Goal: Task Accomplishment & Management: Manage account settings

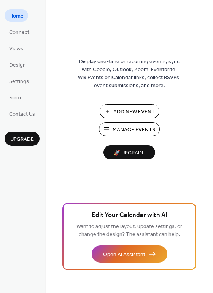
click at [123, 130] on span "Manage Events" at bounding box center [134, 130] width 43 height 8
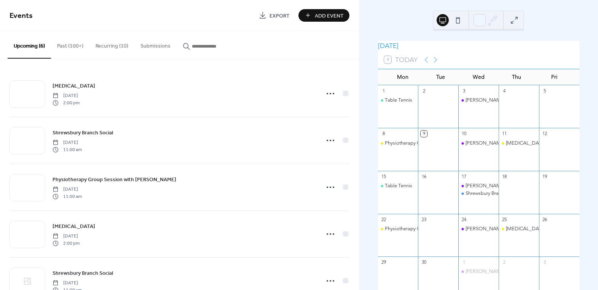
click at [109, 45] on button "Recurring (10)" at bounding box center [111, 44] width 45 height 27
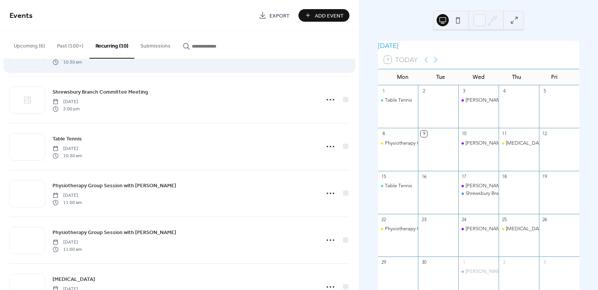
scroll to position [138, 0]
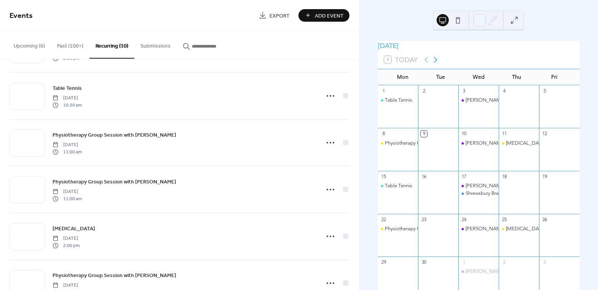
click at [439, 64] on icon at bounding box center [435, 59] width 9 height 9
click at [422, 64] on icon at bounding box center [426, 59] width 9 height 9
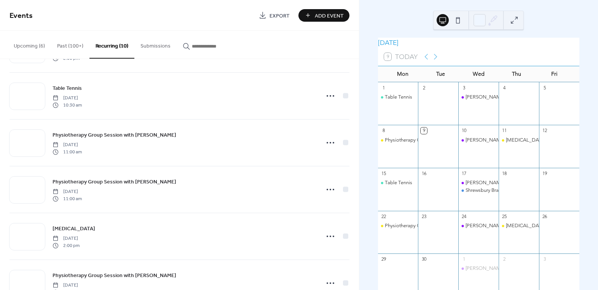
scroll to position [0, 0]
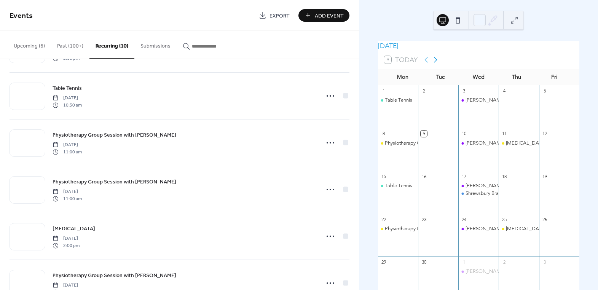
click at [433, 64] on icon at bounding box center [435, 59] width 9 height 9
click at [426, 64] on icon at bounding box center [426, 59] width 9 height 9
click at [436, 64] on icon at bounding box center [435, 59] width 9 height 9
click at [422, 64] on icon at bounding box center [426, 59] width 9 height 9
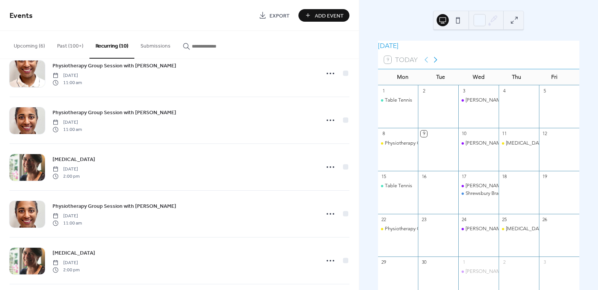
click at [436, 64] on icon at bounding box center [435, 59] width 9 height 9
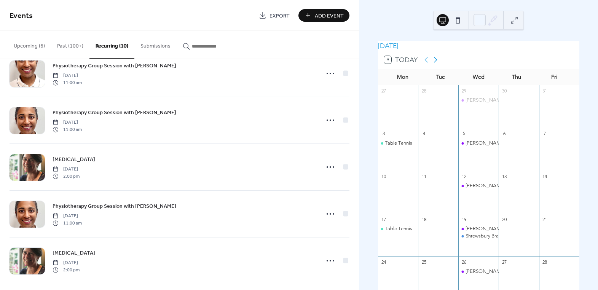
click at [436, 64] on icon at bounding box center [435, 59] width 9 height 9
click at [425, 63] on icon at bounding box center [426, 60] width 3 height 6
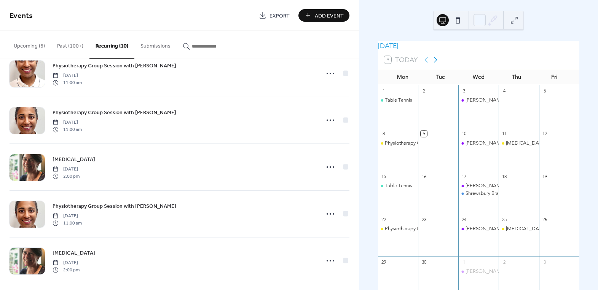
click at [436, 63] on icon at bounding box center [435, 60] width 3 height 6
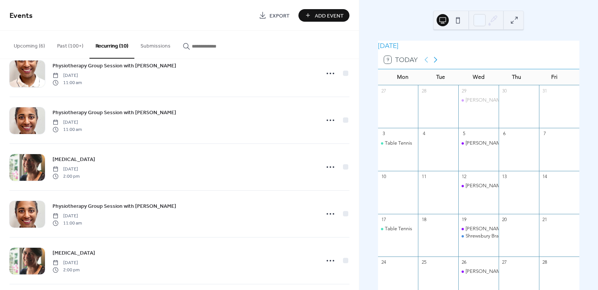
click at [436, 63] on icon at bounding box center [435, 60] width 3 height 6
click at [425, 63] on icon at bounding box center [426, 60] width 3 height 6
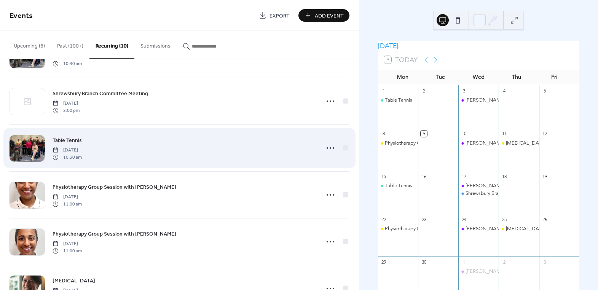
scroll to position [121, 0]
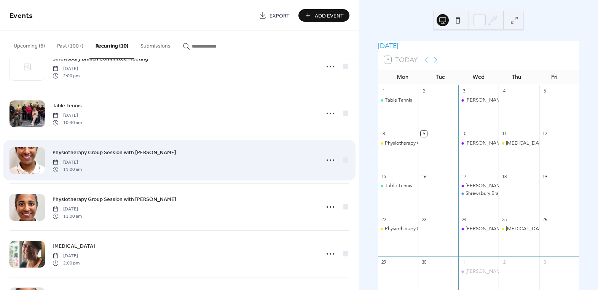
click at [121, 163] on div "Physiotherapy Group Session with Jade Monday, April 14, 2025 11:00 am" at bounding box center [184, 160] width 262 height 24
click at [120, 151] on span "Physiotherapy Group Session with [PERSON_NAME]" at bounding box center [115, 153] width 124 height 8
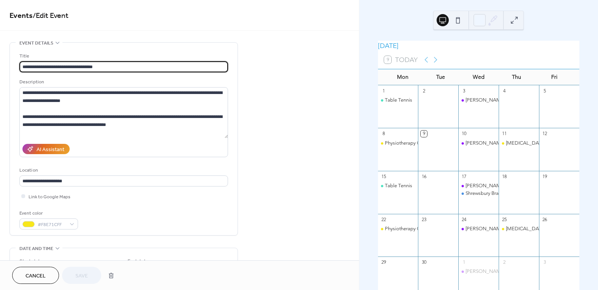
type input "**********"
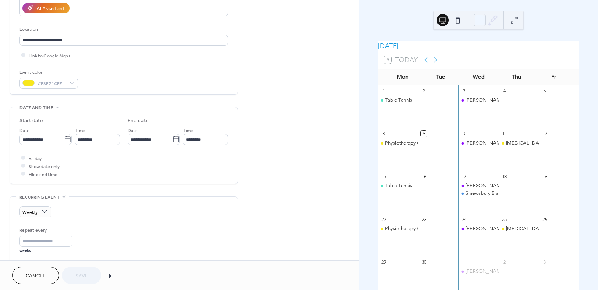
scroll to position [138, 0]
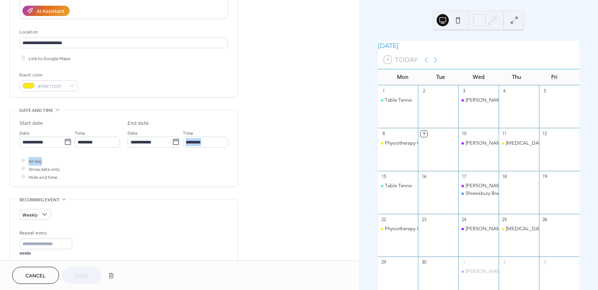
drag, startPoint x: 356, startPoint y: 149, endPoint x: 357, endPoint y: 157, distance: 8.4
click at [357, 157] on div "**********" at bounding box center [179, 130] width 359 height 260
click at [293, 173] on div "**********" at bounding box center [179, 226] width 359 height 645
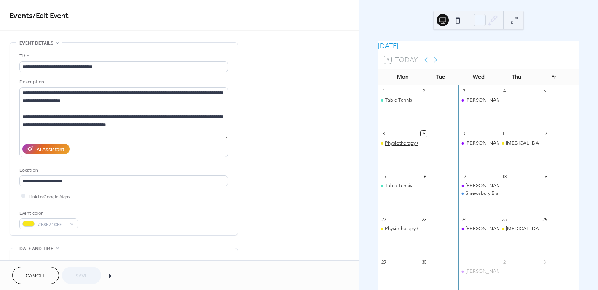
click at [398, 146] on div "Physiotherapy Group Session with [PERSON_NAME]" at bounding box center [442, 143] width 115 height 7
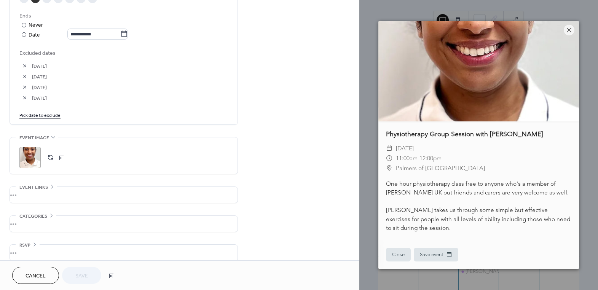
scroll to position [426, 0]
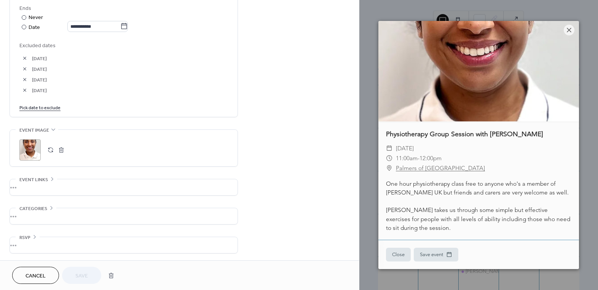
click at [28, 274] on span "Cancel" at bounding box center [35, 276] width 20 height 8
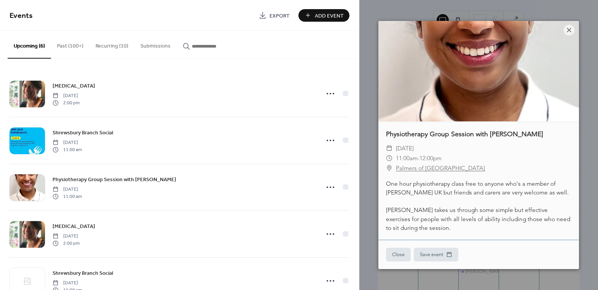
click at [101, 46] on button "Recurring (10)" at bounding box center [111, 44] width 45 height 27
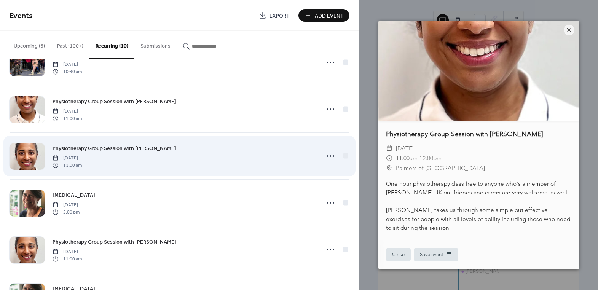
scroll to position [207, 0]
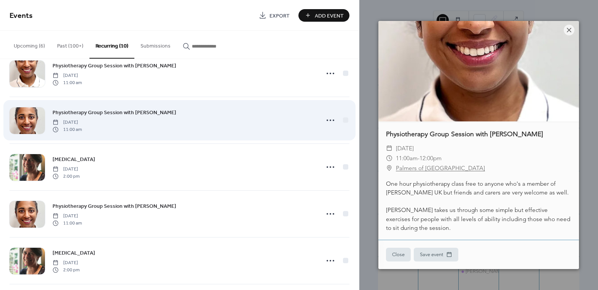
click at [115, 108] on link "Physiotherapy Group Session with [PERSON_NAME]" at bounding box center [115, 112] width 124 height 9
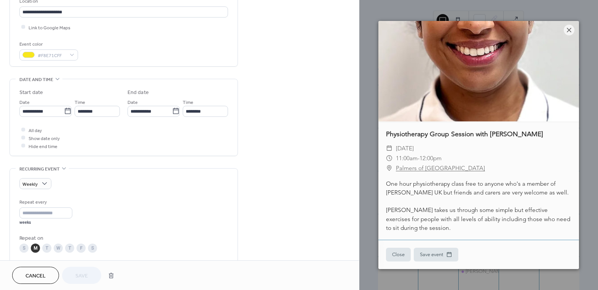
scroll to position [118, 0]
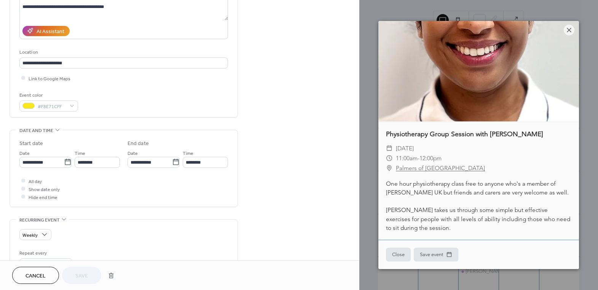
click at [35, 280] on span "Cancel" at bounding box center [35, 276] width 20 height 8
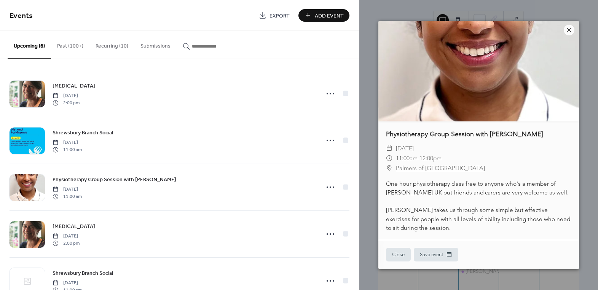
click at [567, 29] on icon at bounding box center [568, 29] width 9 height 9
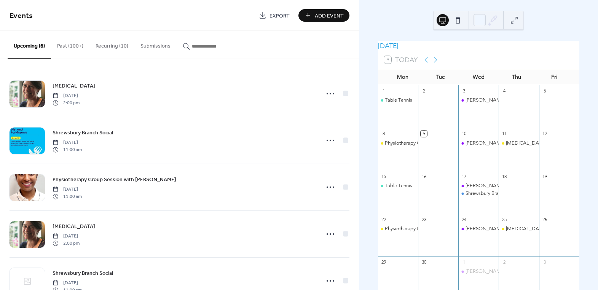
click at [73, 52] on button "Past (100+)" at bounding box center [70, 44] width 38 height 27
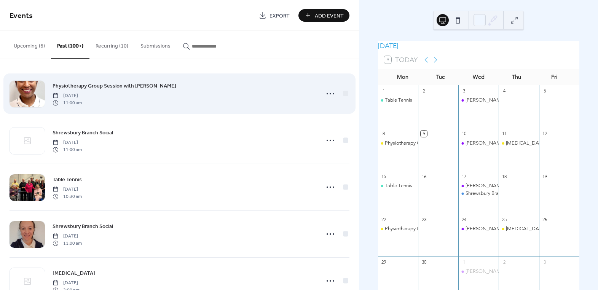
click at [133, 84] on span "Physiotherapy Group Session with [PERSON_NAME]" at bounding box center [115, 86] width 124 height 8
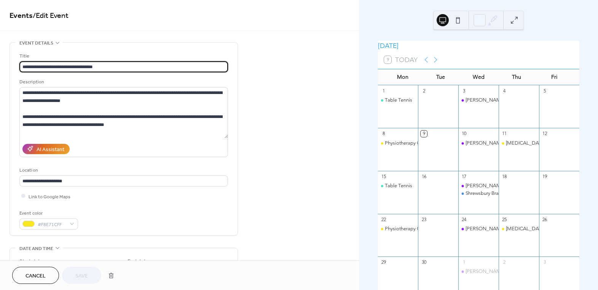
click at [43, 279] on span "Cancel" at bounding box center [35, 276] width 20 height 8
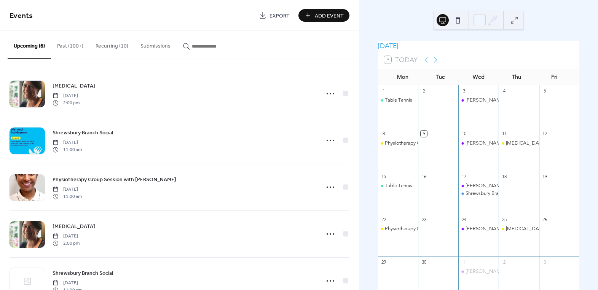
click at [108, 43] on button "Recurring (10)" at bounding box center [111, 44] width 45 height 27
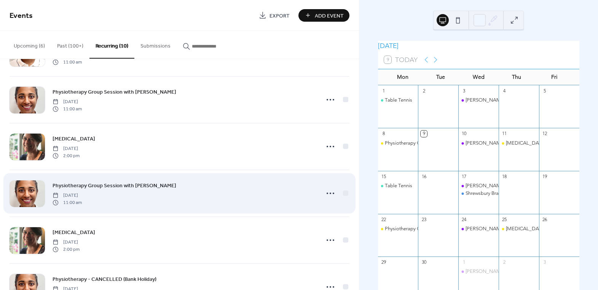
scroll to position [190, 0]
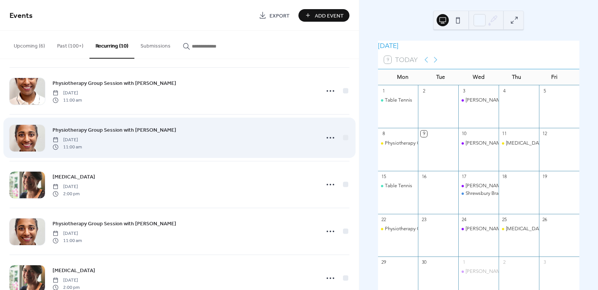
click at [132, 129] on span "Physiotherapy Group Session with [PERSON_NAME]" at bounding box center [115, 130] width 124 height 8
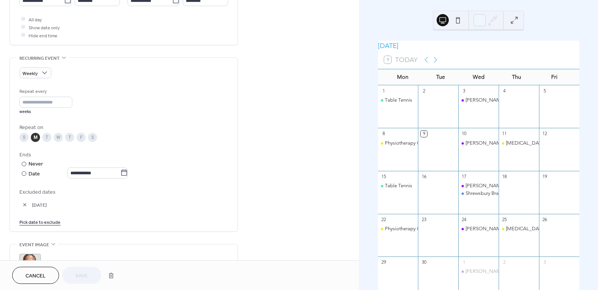
scroll to position [277, 0]
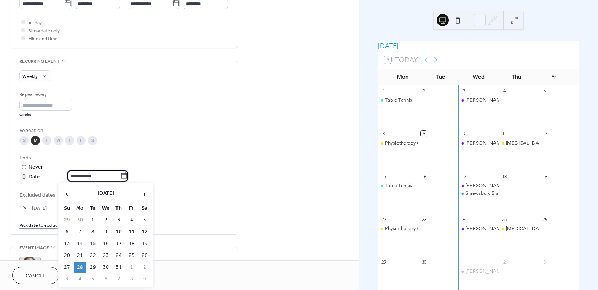
click at [113, 176] on input "**********" at bounding box center [93, 175] width 53 height 11
click at [147, 121] on div "**********" at bounding box center [123, 160] width 209 height 138
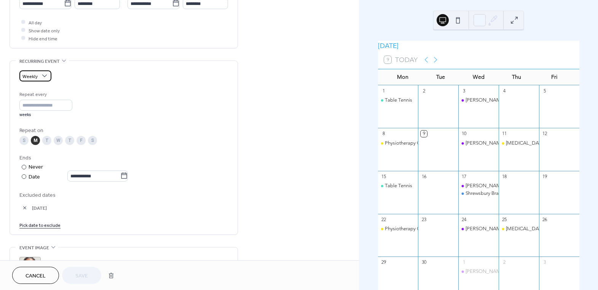
click at [43, 80] on div "Weekly" at bounding box center [35, 75] width 32 height 11
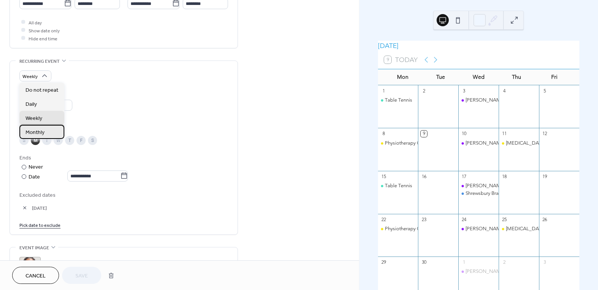
click at [52, 131] on div "Monthly" at bounding box center [41, 132] width 45 height 14
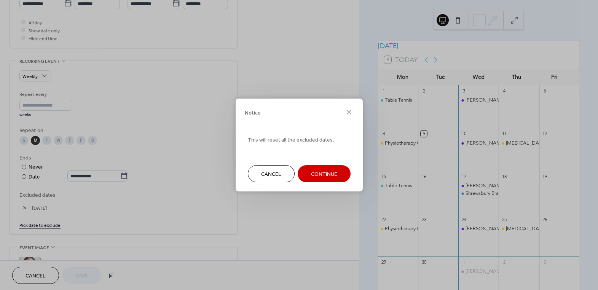
click at [312, 172] on span "Continue" at bounding box center [324, 174] width 26 height 8
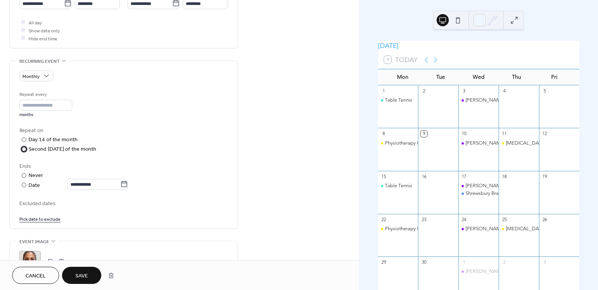
click at [21, 151] on div "​" at bounding box center [23, 149] width 8 height 8
click at [41, 106] on input "*" at bounding box center [45, 105] width 53 height 11
type input "*"
click at [197, 132] on div "Repeat on" at bounding box center [122, 131] width 207 height 8
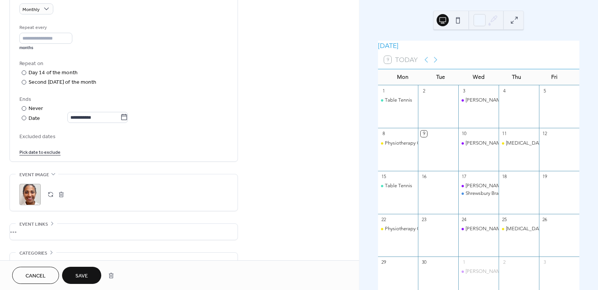
scroll to position [346, 0]
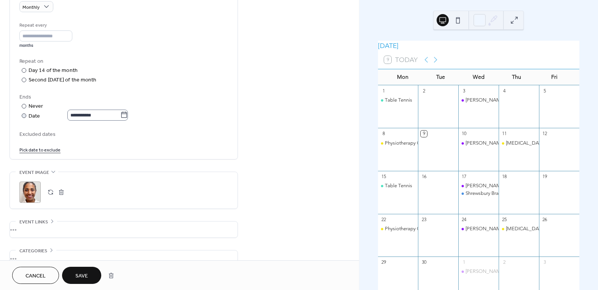
click at [127, 117] on icon at bounding box center [124, 115] width 6 height 6
click at [120, 117] on input "**********" at bounding box center [93, 115] width 53 height 11
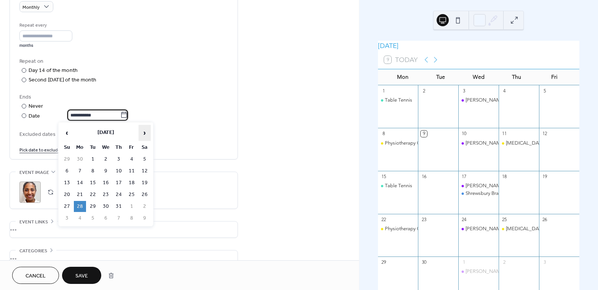
click at [147, 134] on span "›" at bounding box center [144, 132] width 11 height 15
click at [143, 137] on span "›" at bounding box center [144, 132] width 11 height 15
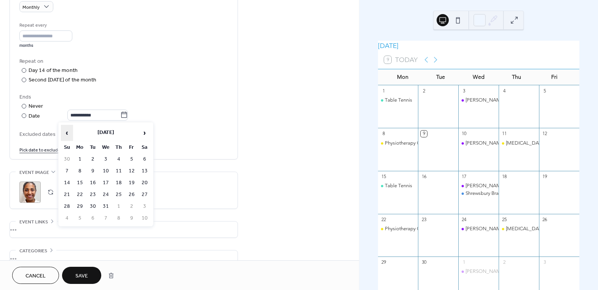
click at [62, 137] on span "‹" at bounding box center [66, 132] width 11 height 15
click at [67, 219] on td "30" at bounding box center [67, 218] width 12 height 11
type input "**********"
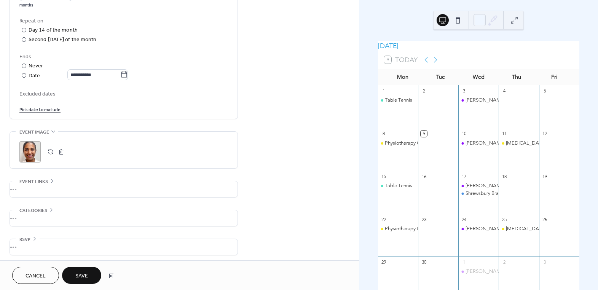
scroll to position [388, 0]
click at [83, 272] on span "Save" at bounding box center [81, 276] width 13 height 8
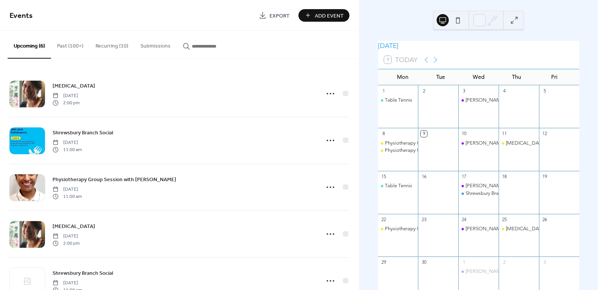
click at [103, 49] on button "Recurring (10)" at bounding box center [111, 44] width 45 height 27
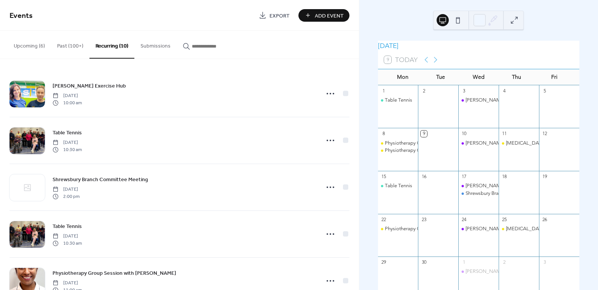
click at [27, 46] on button "Upcoming (6)" at bounding box center [29, 44] width 43 height 27
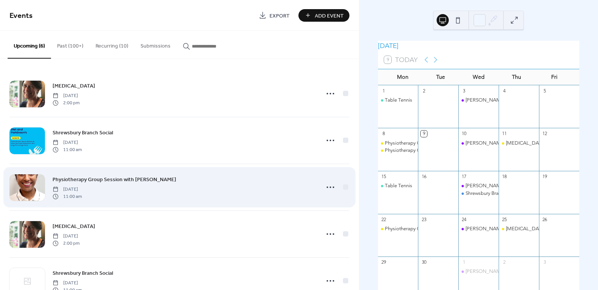
click at [97, 179] on span "Physiotherapy Group Session with [PERSON_NAME]" at bounding box center [115, 180] width 124 height 8
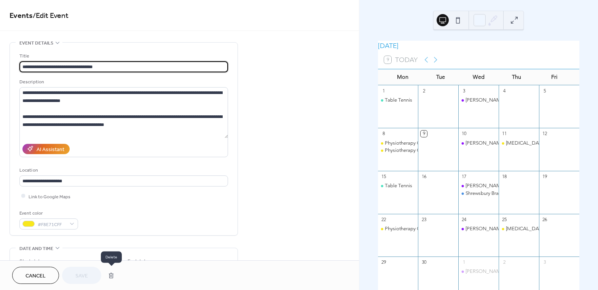
click at [111, 273] on button "button" at bounding box center [111, 275] width 14 height 15
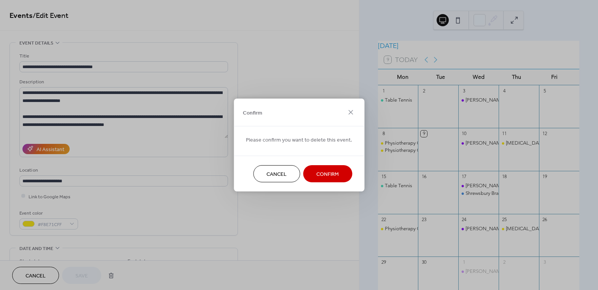
click at [328, 177] on span "Confirm" at bounding box center [327, 174] width 22 height 8
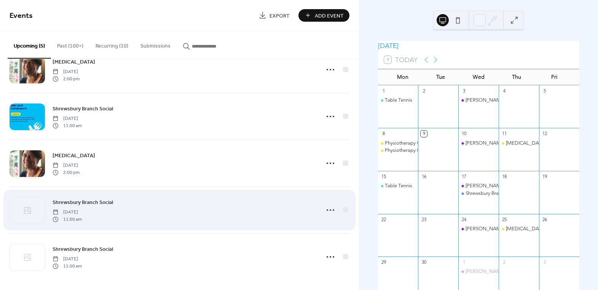
scroll to position [25, 0]
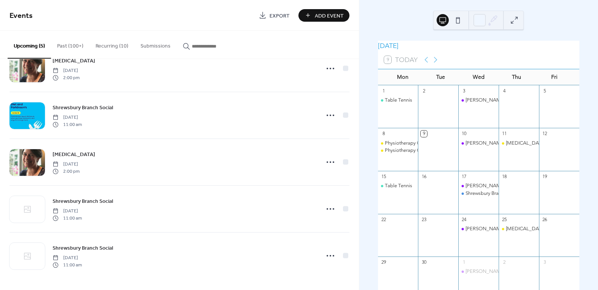
click at [113, 49] on button "Recurring (10)" at bounding box center [111, 44] width 45 height 27
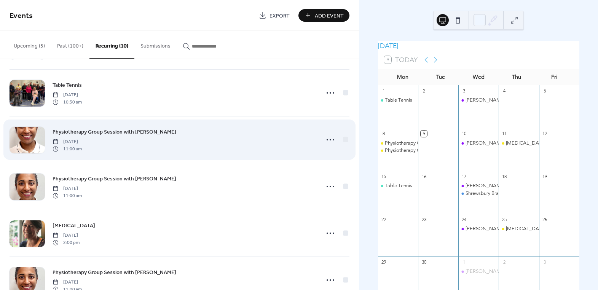
scroll to position [138, 0]
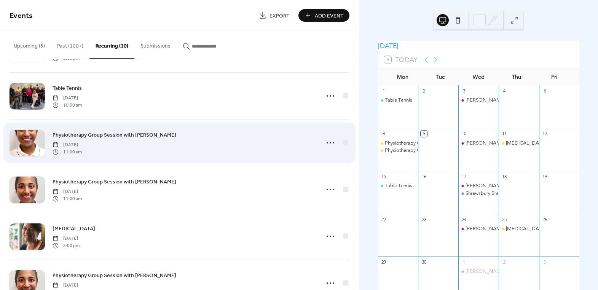
click at [124, 132] on span "Physiotherapy Group Session with [PERSON_NAME]" at bounding box center [115, 135] width 124 height 8
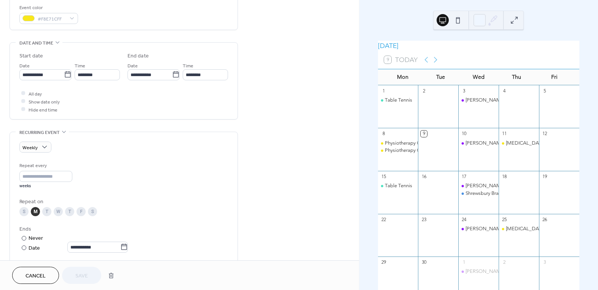
scroll to position [207, 0]
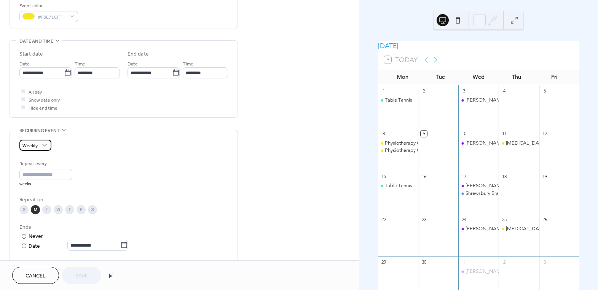
click at [38, 143] on div "Weekly" at bounding box center [35, 145] width 32 height 11
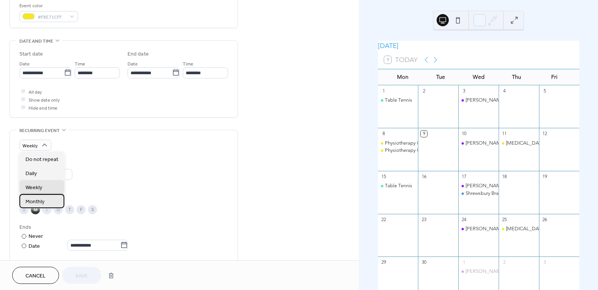
click at [45, 201] on div "Monthly" at bounding box center [41, 201] width 45 height 14
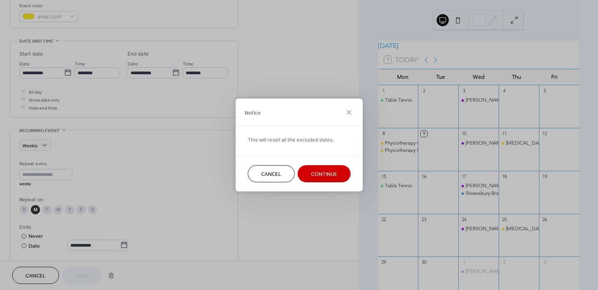
click at [317, 176] on span "Continue" at bounding box center [324, 174] width 26 height 8
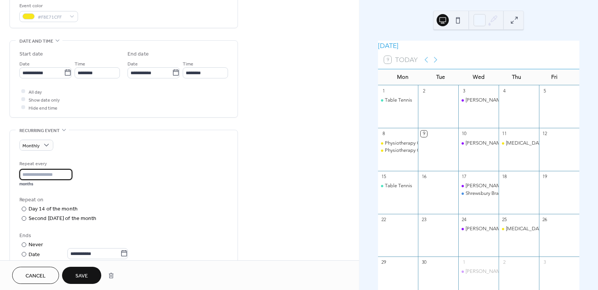
click at [63, 178] on input "*" at bounding box center [45, 174] width 53 height 11
type input "*"
click at [23, 218] on div at bounding box center [24, 218] width 5 height 5
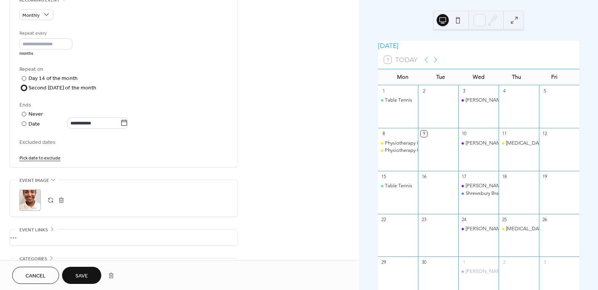
scroll to position [388, 0]
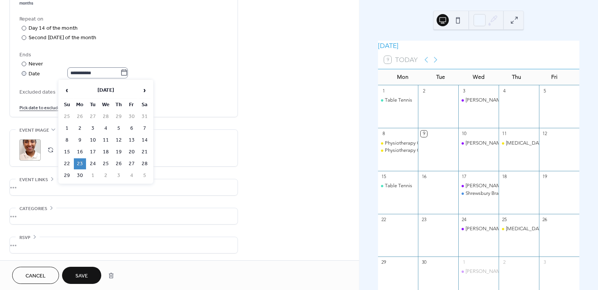
click at [128, 73] on icon at bounding box center [124, 73] width 8 height 8
click at [120, 73] on input "**********" at bounding box center [93, 72] width 53 height 11
click at [149, 90] on span "›" at bounding box center [144, 90] width 11 height 15
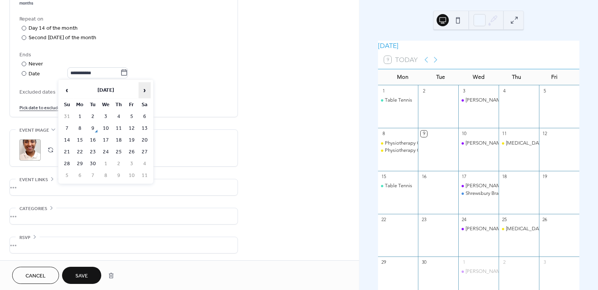
click at [140, 92] on span "›" at bounding box center [144, 90] width 11 height 15
click at [70, 172] on td "30" at bounding box center [67, 175] width 12 height 11
type input "**********"
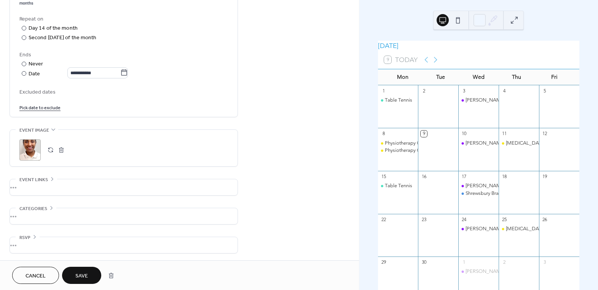
click at [84, 277] on span "Save" at bounding box center [81, 276] width 13 height 8
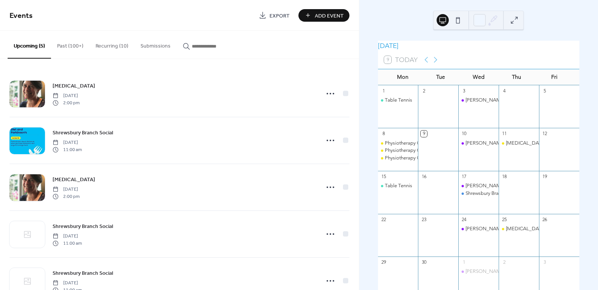
click at [95, 43] on button "Recurring (10)" at bounding box center [111, 44] width 45 height 27
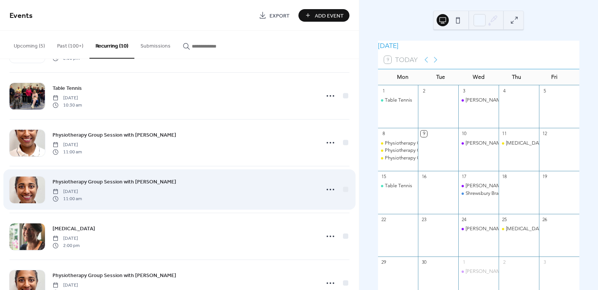
scroll to position [207, 0]
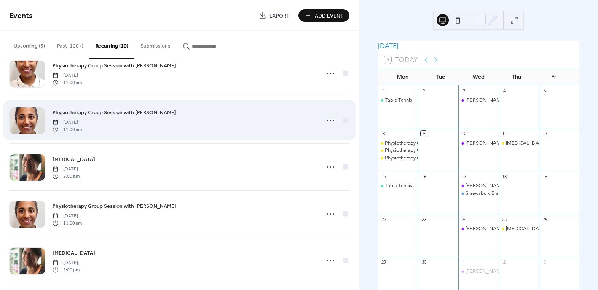
click at [120, 112] on span "Physiotherapy Group Session with [PERSON_NAME]" at bounding box center [115, 113] width 124 height 8
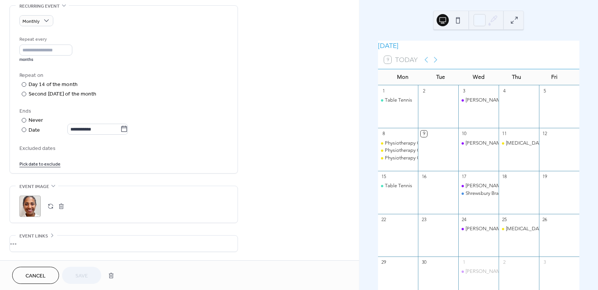
scroll to position [346, 0]
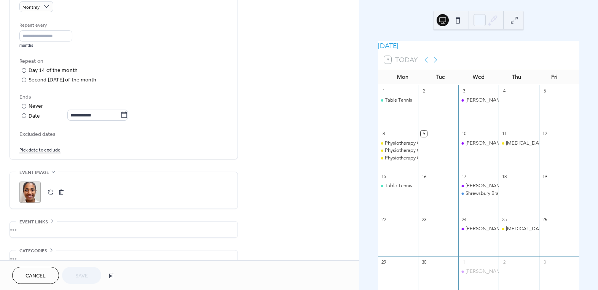
click at [32, 272] on span "Cancel" at bounding box center [35, 276] width 20 height 8
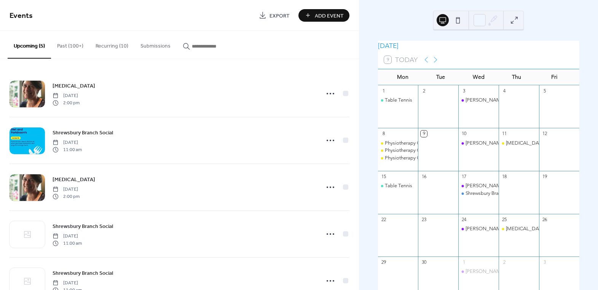
click at [99, 41] on button "Recurring (10)" at bounding box center [111, 44] width 45 height 27
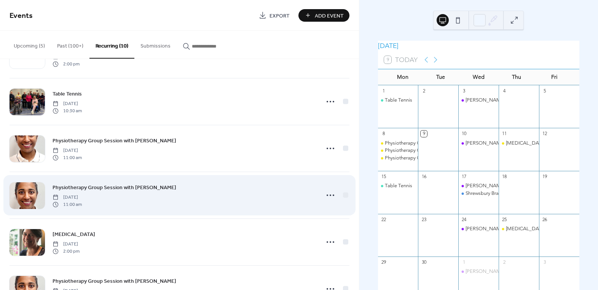
scroll to position [138, 0]
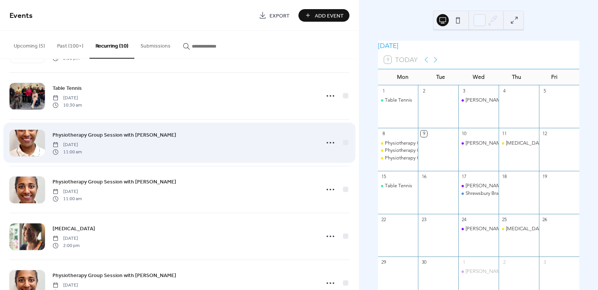
click at [121, 135] on span "Physiotherapy Group Session with [PERSON_NAME]" at bounding box center [115, 135] width 124 height 8
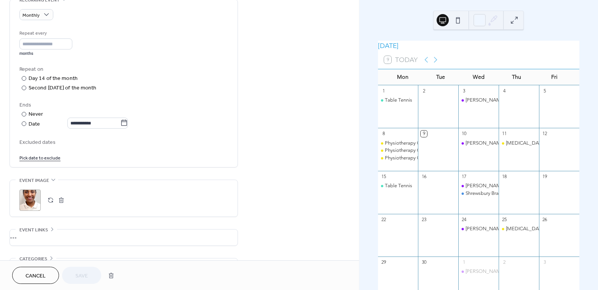
scroll to position [346, 0]
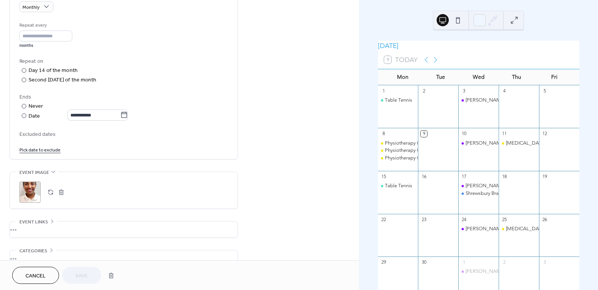
click at [47, 275] on button "Cancel" at bounding box center [35, 275] width 47 height 17
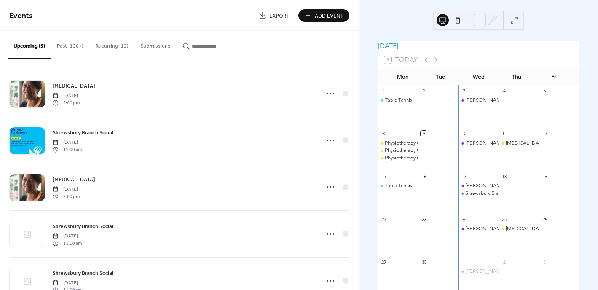
click at [108, 48] on button "Recurring (10)" at bounding box center [111, 44] width 45 height 27
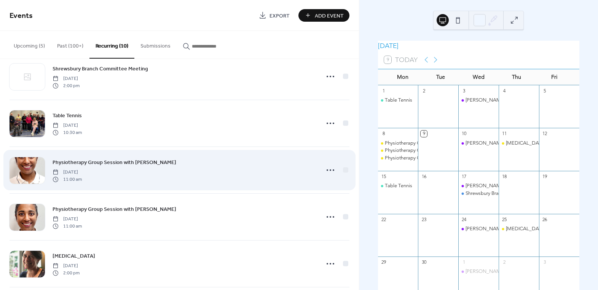
scroll to position [138, 0]
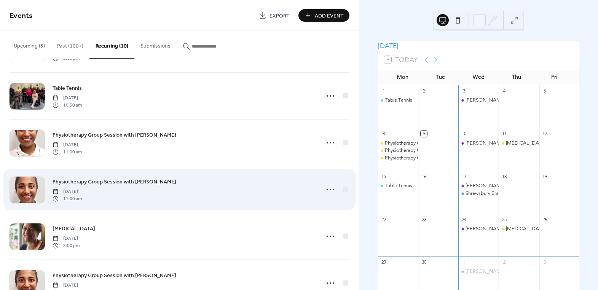
click at [129, 181] on span "Physiotherapy Group Session with [PERSON_NAME]" at bounding box center [115, 182] width 124 height 8
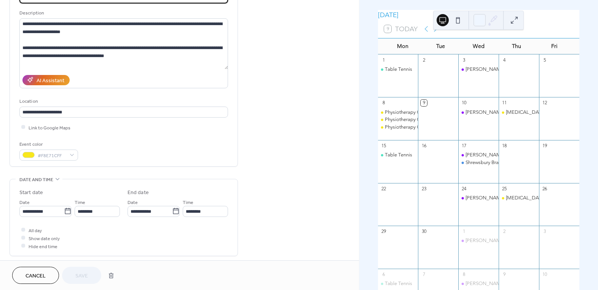
scroll to position [69, 0]
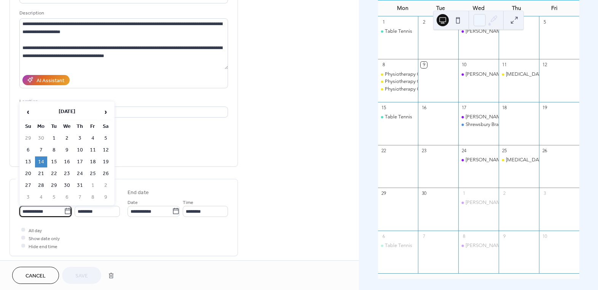
drag, startPoint x: 50, startPoint y: 210, endPoint x: 5, endPoint y: 210, distance: 45.7
click at [5, 210] on div "**********" at bounding box center [179, 276] width 359 height 607
click at [103, 109] on span "›" at bounding box center [105, 111] width 11 height 15
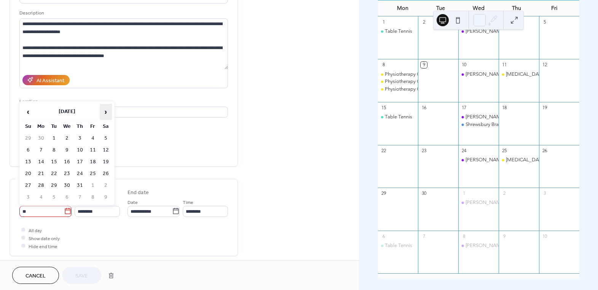
click at [103, 109] on span "›" at bounding box center [105, 111] width 11 height 15
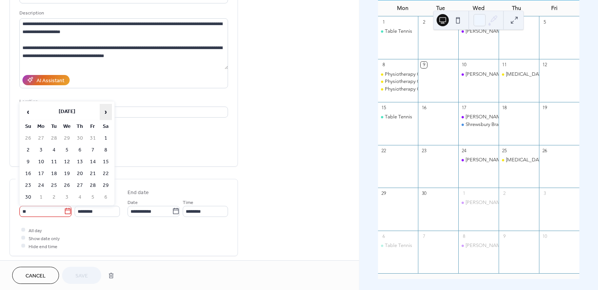
click at [103, 109] on span "›" at bounding box center [105, 111] width 11 height 15
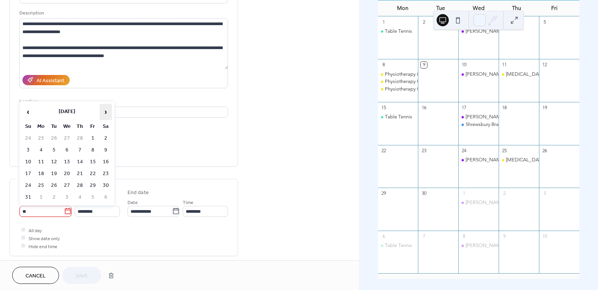
click at [103, 109] on span "›" at bounding box center [105, 111] width 11 height 15
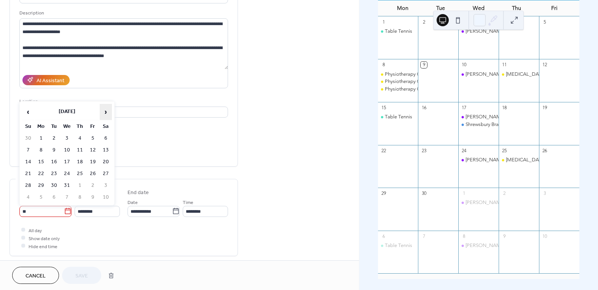
click at [103, 109] on span "›" at bounding box center [105, 111] width 11 height 15
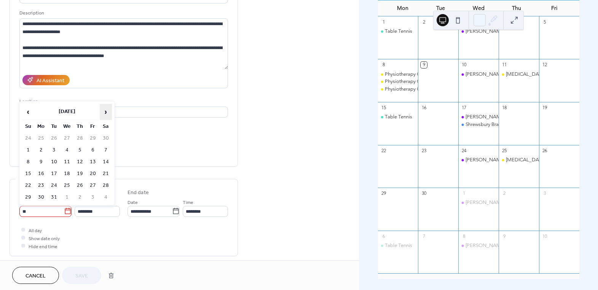
click at [103, 109] on span "›" at bounding box center [105, 111] width 11 height 15
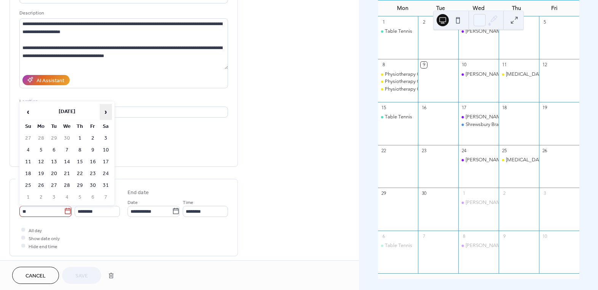
click at [103, 109] on span "›" at bounding box center [105, 111] width 11 height 15
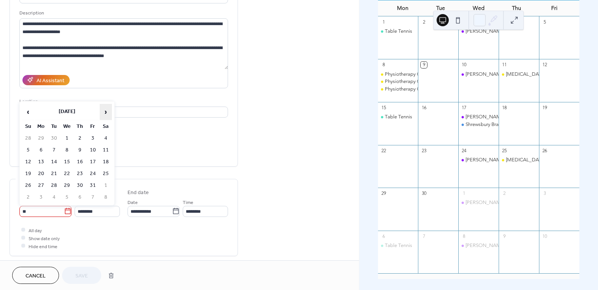
click at [103, 109] on span "›" at bounding box center [105, 111] width 11 height 15
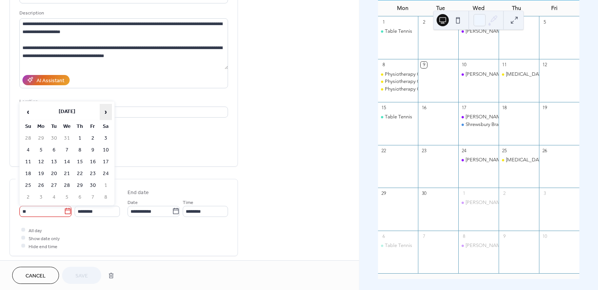
click at [103, 109] on span "›" at bounding box center [105, 111] width 11 height 15
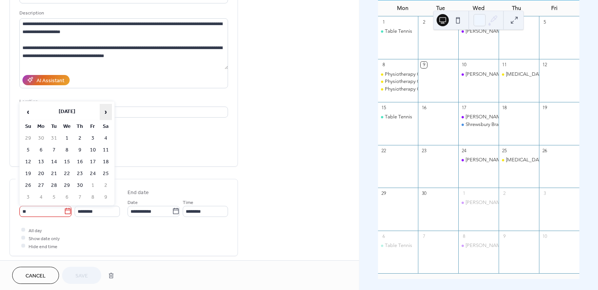
click at [103, 109] on span "›" at bounding box center [105, 111] width 11 height 15
click at [36, 211] on input "**" at bounding box center [41, 211] width 45 height 11
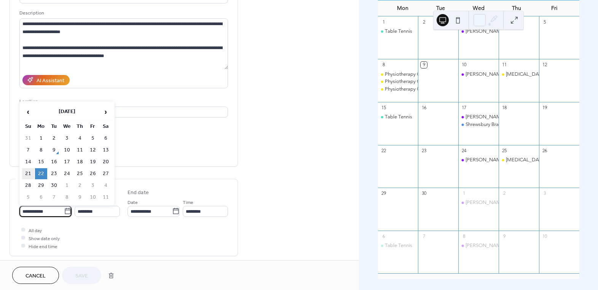
type input "**********"
click at [41, 171] on td "22" at bounding box center [41, 173] width 12 height 11
type input "**********"
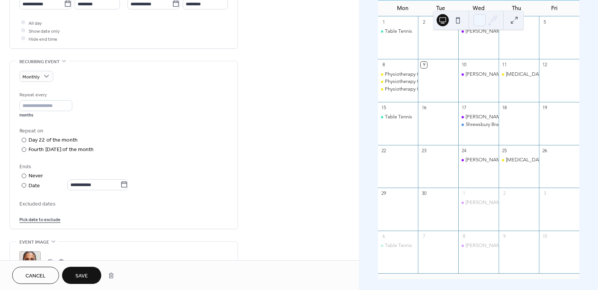
scroll to position [277, 0]
click at [92, 272] on button "Save" at bounding box center [81, 275] width 39 height 17
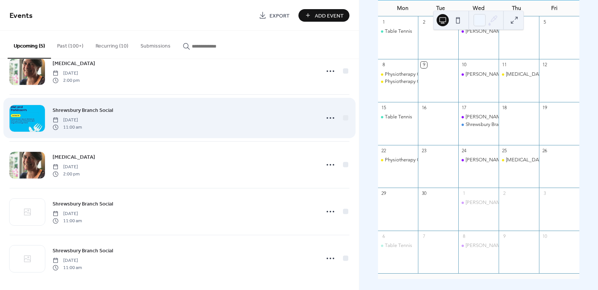
scroll to position [25, 0]
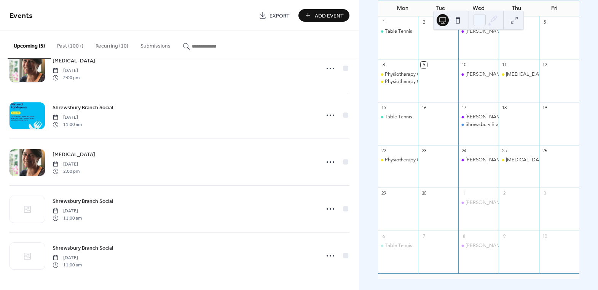
click at [104, 41] on button "Recurring (10)" at bounding box center [111, 44] width 45 height 27
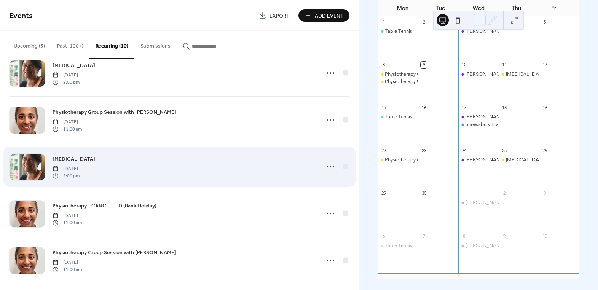
scroll to position [259, 0]
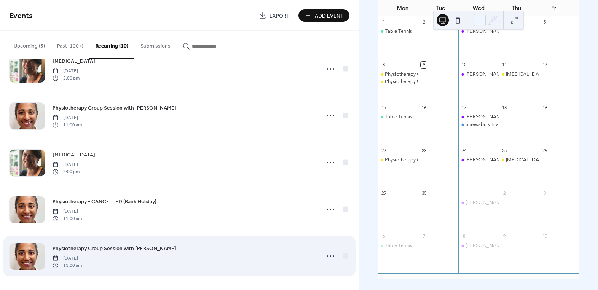
click at [89, 247] on span "Physiotherapy Group Session with [PERSON_NAME]" at bounding box center [115, 249] width 124 height 8
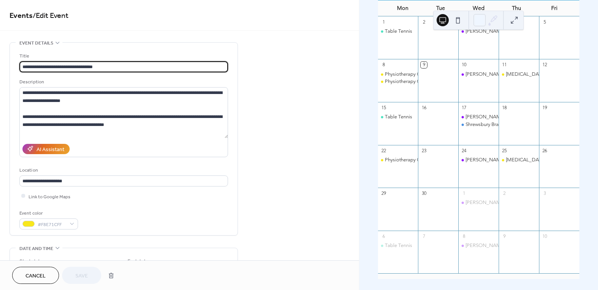
scroll to position [138, 0]
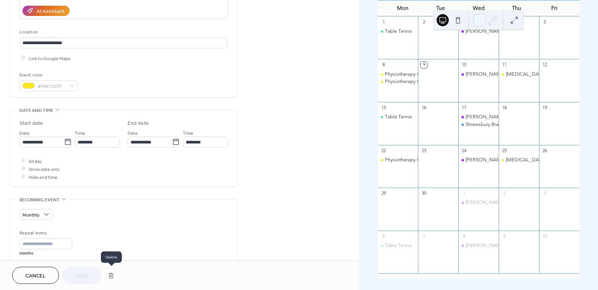
click at [113, 279] on button "button" at bounding box center [111, 275] width 14 height 15
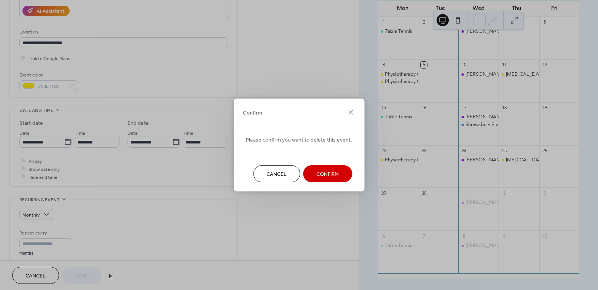
click at [336, 183] on div "Cancel Confirm" at bounding box center [299, 174] width 131 height 36
click at [332, 172] on span "Confirm" at bounding box center [327, 174] width 22 height 8
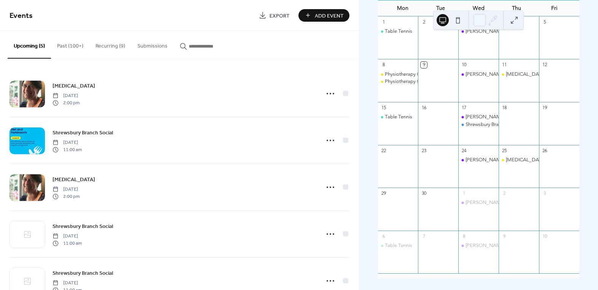
click at [102, 45] on button "Recurring (9)" at bounding box center [110, 44] width 42 height 27
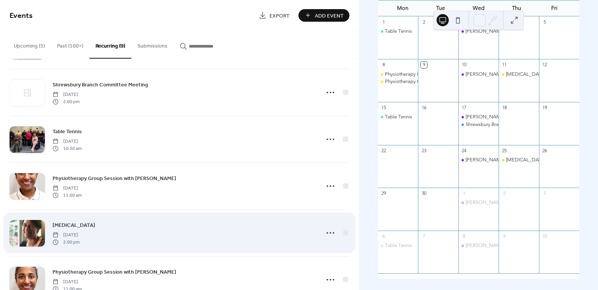
scroll to position [138, 0]
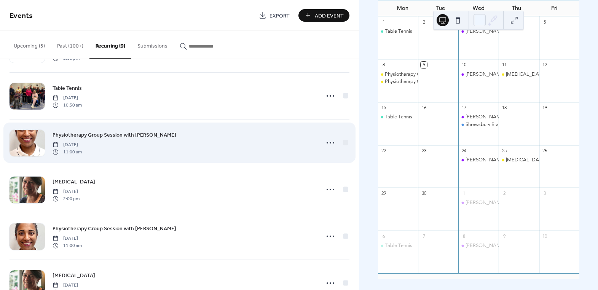
click at [98, 136] on span "Physiotherapy Group Session with [PERSON_NAME]" at bounding box center [115, 135] width 124 height 8
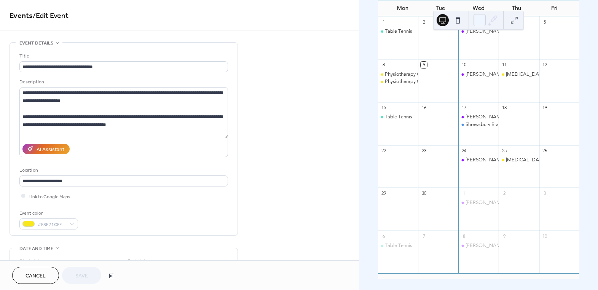
click at [25, 274] on span "Cancel" at bounding box center [35, 276] width 20 height 8
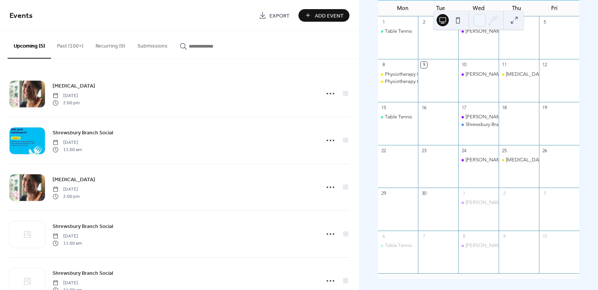
click at [98, 47] on button "Recurring (9)" at bounding box center [110, 44] width 42 height 27
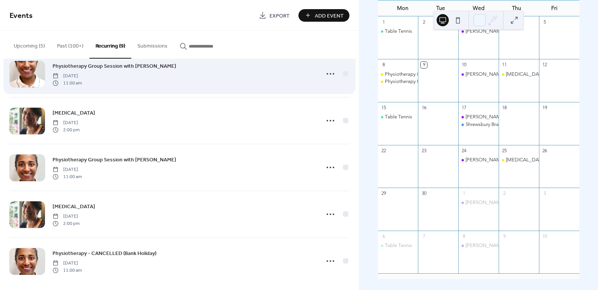
scroll to position [207, 0]
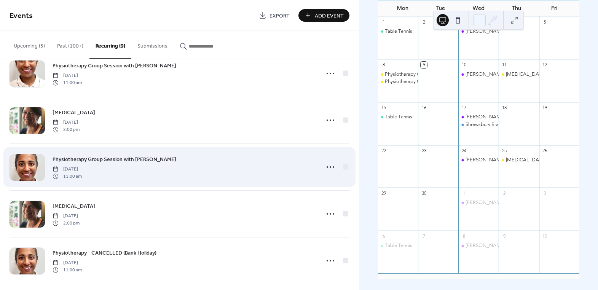
click at [94, 160] on span "Physiotherapy Group Session with [PERSON_NAME]" at bounding box center [115, 160] width 124 height 8
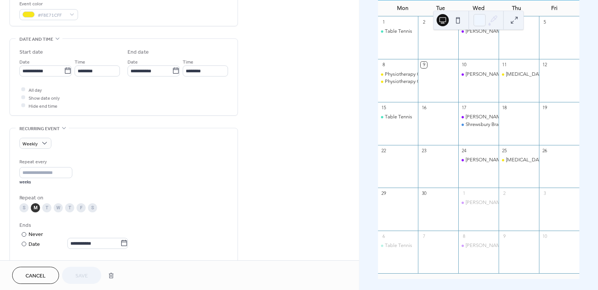
scroll to position [207, 0]
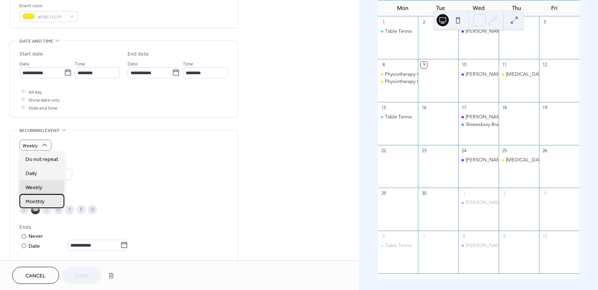
click at [45, 202] on div "Monthly" at bounding box center [41, 201] width 45 height 14
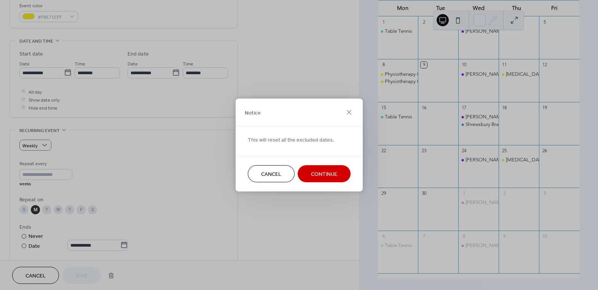
click at [321, 177] on span "Continue" at bounding box center [324, 174] width 26 height 8
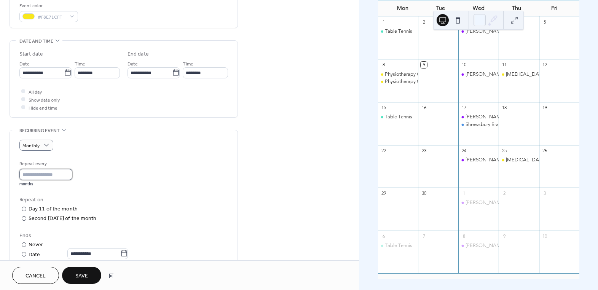
click at [50, 178] on input "*" at bounding box center [45, 174] width 53 height 11
type input "*"
click at [70, 175] on input "*" at bounding box center [45, 174] width 53 height 11
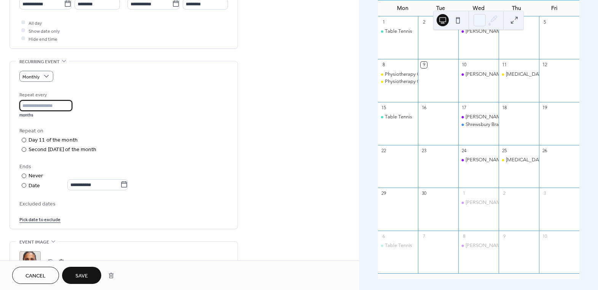
scroll to position [277, 0]
click at [128, 186] on icon at bounding box center [124, 184] width 8 height 8
click at [120, 186] on input "**********" at bounding box center [93, 184] width 53 height 11
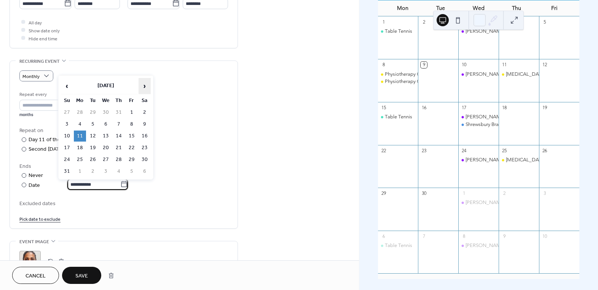
click at [145, 83] on span "›" at bounding box center [144, 85] width 11 height 15
click at [80, 113] on td "1" at bounding box center [80, 112] width 12 height 11
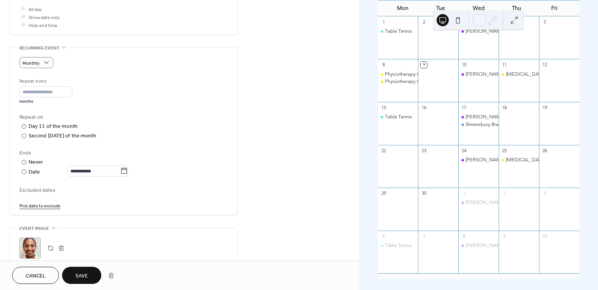
scroll to position [346, 0]
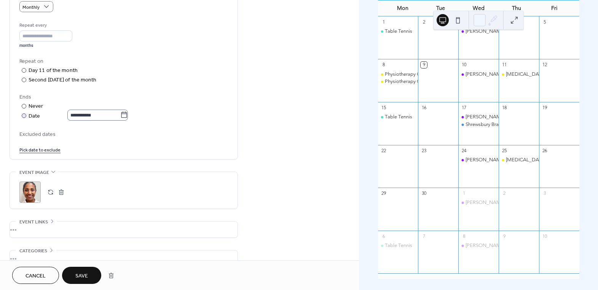
click at [128, 119] on label "**********" at bounding box center [97, 115] width 60 height 11
click at [120, 119] on input "**********" at bounding box center [93, 115] width 53 height 11
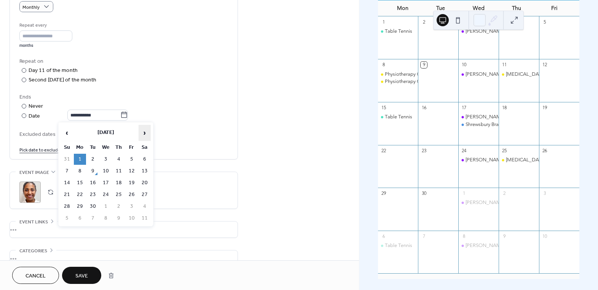
click at [145, 136] on span "›" at bounding box center [144, 132] width 11 height 15
click at [146, 136] on span "›" at bounding box center [144, 132] width 11 height 15
click at [68, 131] on span "‹" at bounding box center [66, 132] width 11 height 15
click at [70, 216] on td "30" at bounding box center [67, 218] width 12 height 11
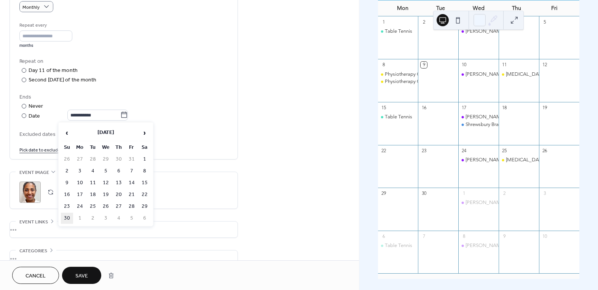
type input "**********"
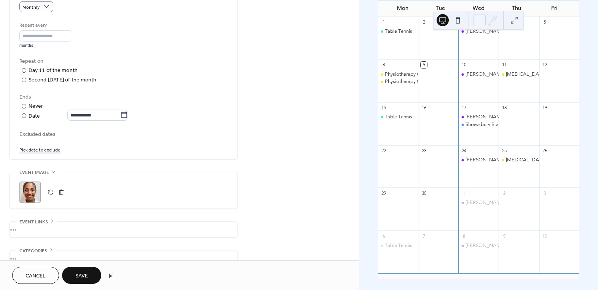
click at [202, 150] on div "Pick date to exclude" at bounding box center [123, 149] width 209 height 8
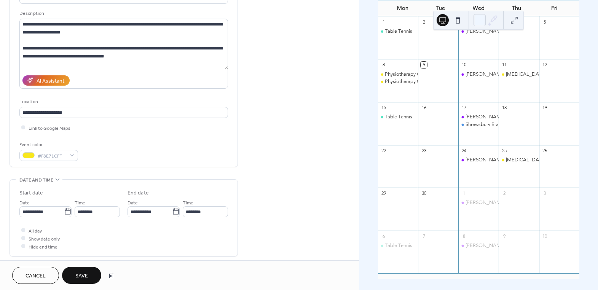
scroll to position [69, 0]
click at [64, 213] on icon at bounding box center [68, 211] width 8 height 8
click at [62, 213] on input "**********" at bounding box center [41, 211] width 45 height 11
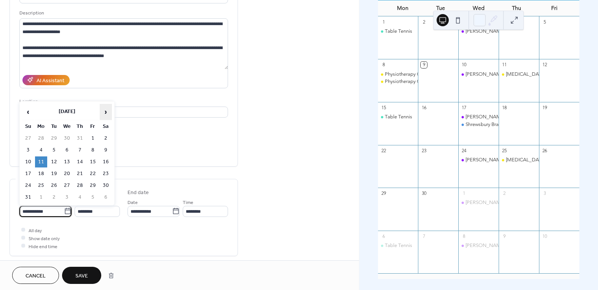
click at [105, 109] on span "›" at bounding box center [105, 111] width 11 height 15
click at [38, 177] on td "22" at bounding box center [41, 173] width 12 height 11
type input "**********"
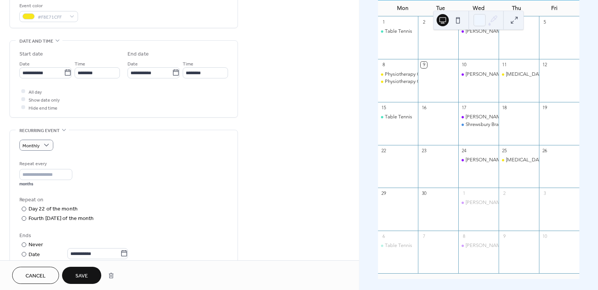
scroll to position [277, 0]
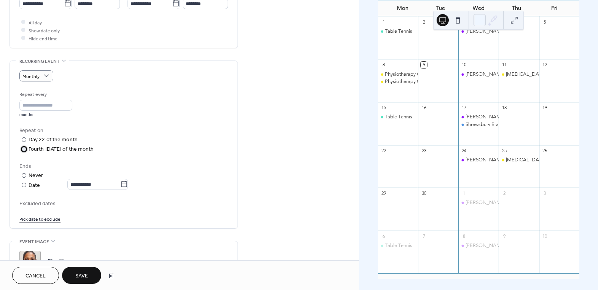
click at [24, 150] on div at bounding box center [24, 149] width 5 height 5
click at [80, 276] on span "Save" at bounding box center [81, 276] width 13 height 8
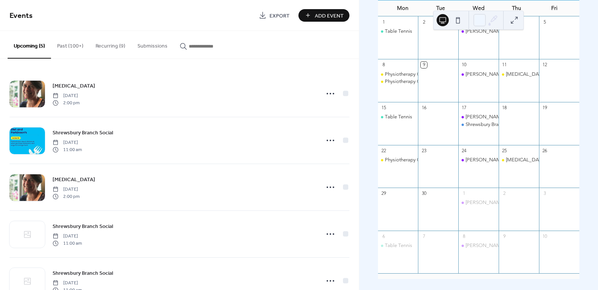
click at [102, 41] on button "Recurring (9)" at bounding box center [110, 44] width 42 height 27
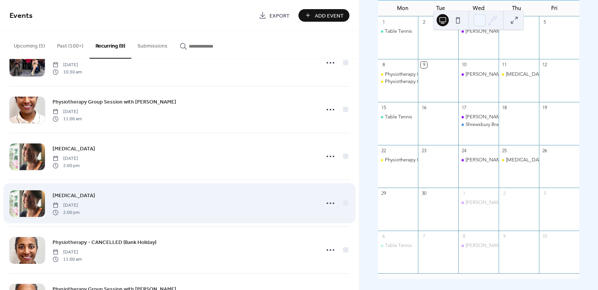
scroll to position [212, 0]
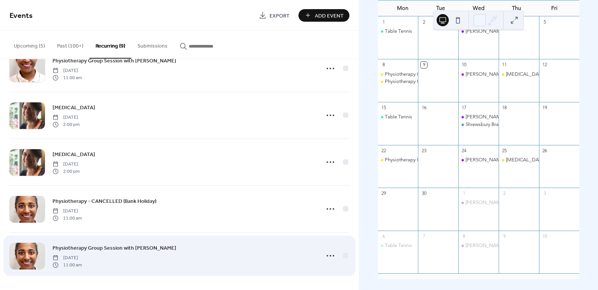
click at [138, 248] on span "Physiotherapy Group Session with [PERSON_NAME]" at bounding box center [115, 248] width 124 height 8
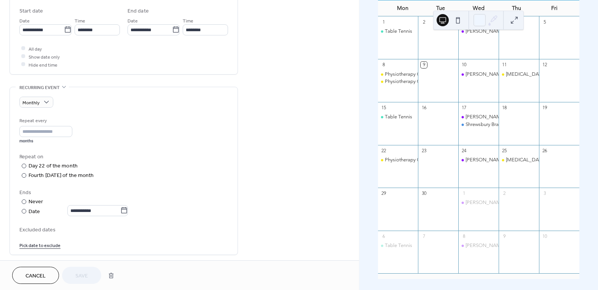
scroll to position [277, 0]
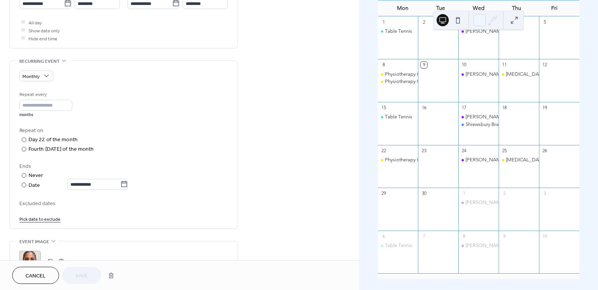
click at [43, 277] on span "Cancel" at bounding box center [35, 276] width 20 height 8
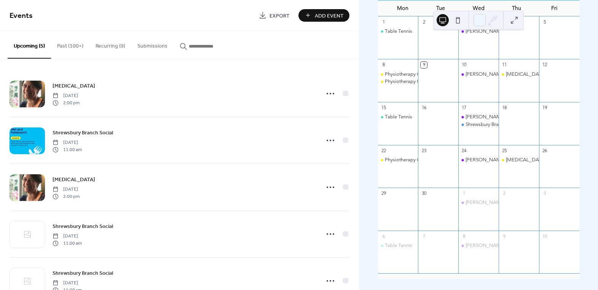
click at [107, 45] on button "Recurring (9)" at bounding box center [110, 44] width 42 height 27
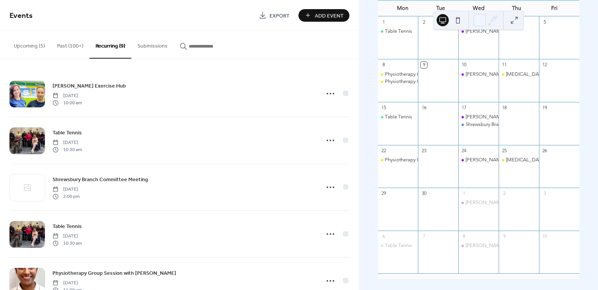
scroll to position [69, 0]
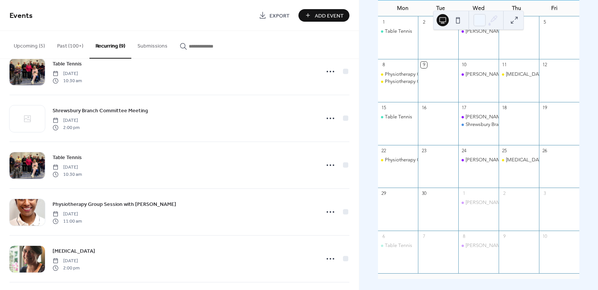
click at [33, 46] on button "Upcoming (5)" at bounding box center [29, 44] width 43 height 27
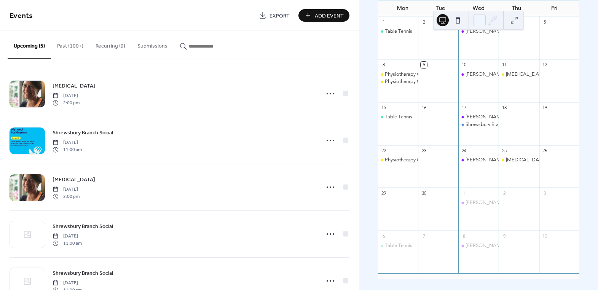
click at [78, 46] on button "Past (100+)" at bounding box center [70, 44] width 38 height 27
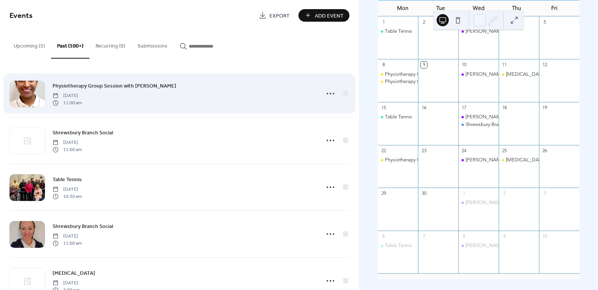
click at [131, 84] on span "Physiotherapy Group Session with [PERSON_NAME]" at bounding box center [115, 86] width 124 height 8
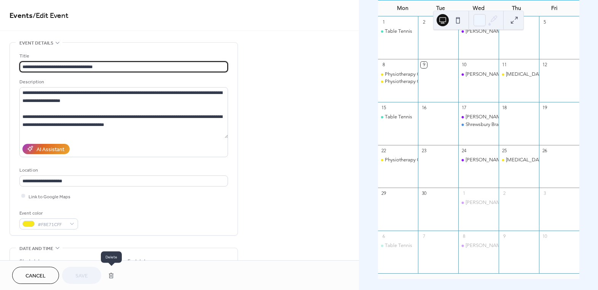
click at [105, 274] on button "button" at bounding box center [111, 275] width 14 height 15
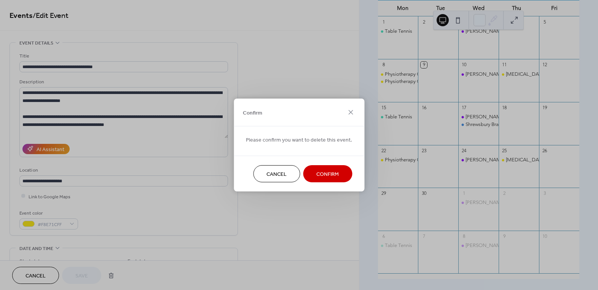
click at [327, 175] on span "Confirm" at bounding box center [327, 174] width 22 height 8
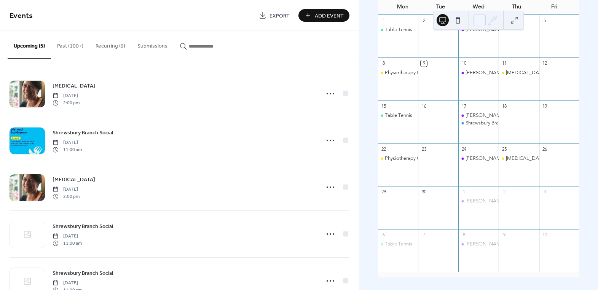
click at [98, 44] on button "Recurring (9)" at bounding box center [110, 44] width 42 height 27
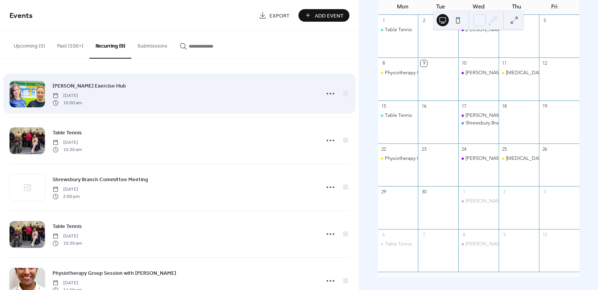
click at [90, 84] on span "[PERSON_NAME] Exercise Hub" at bounding box center [89, 86] width 73 height 8
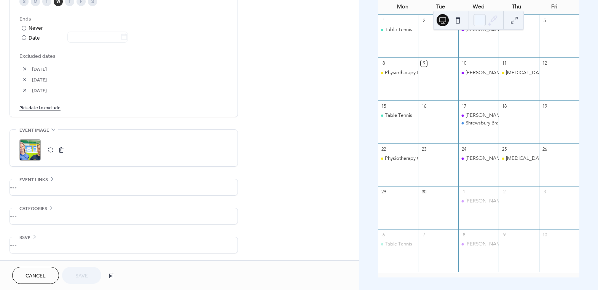
scroll to position [0, 0]
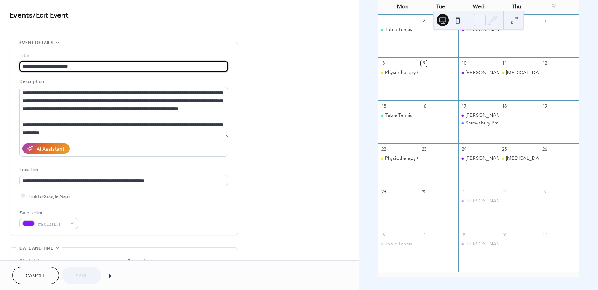
click at [35, 280] on span "Cancel" at bounding box center [35, 276] width 20 height 8
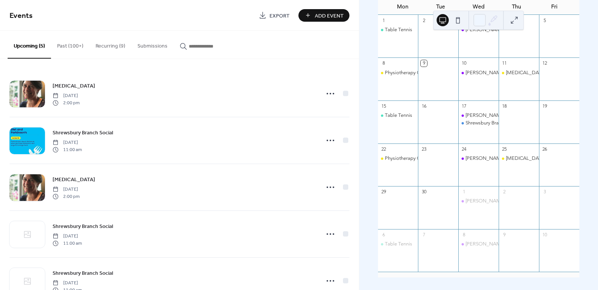
click at [97, 47] on button "Recurring (9)" at bounding box center [110, 44] width 42 height 27
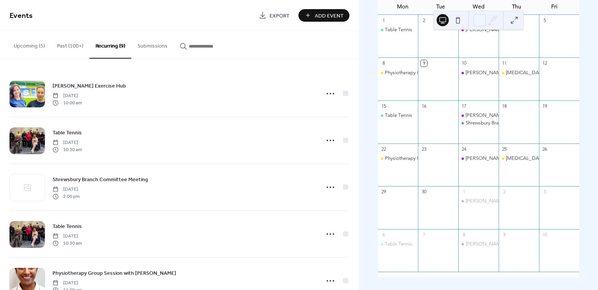
scroll to position [212, 0]
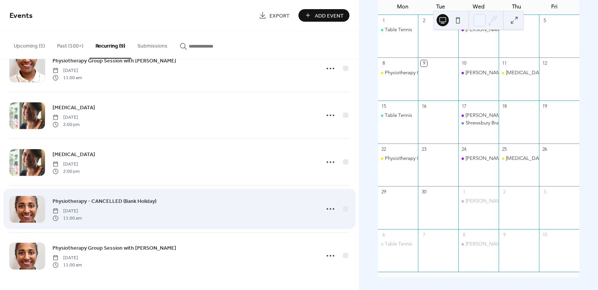
click at [137, 203] on span "Physiotherapy - CANCELLED (Bank Holiday)" at bounding box center [105, 201] width 104 height 8
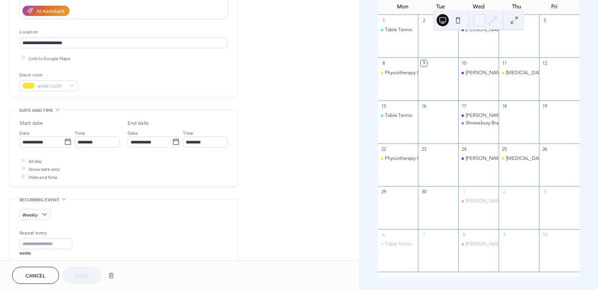
scroll to position [346, 0]
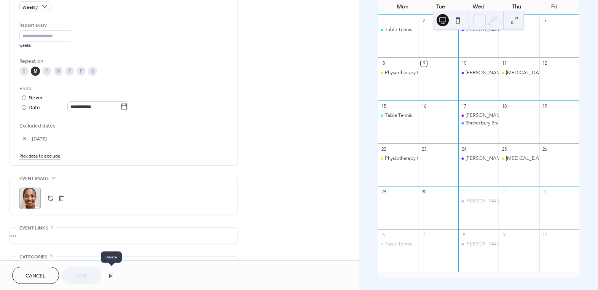
click at [109, 278] on button "button" at bounding box center [111, 275] width 14 height 15
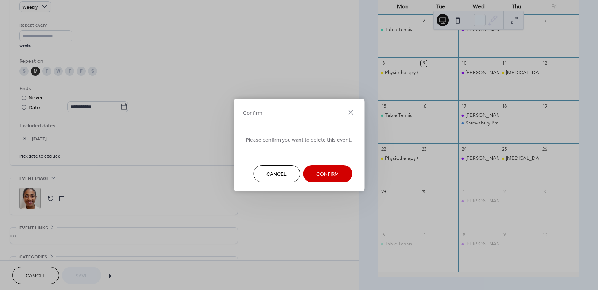
click at [321, 180] on button "Confirm" at bounding box center [327, 173] width 49 height 17
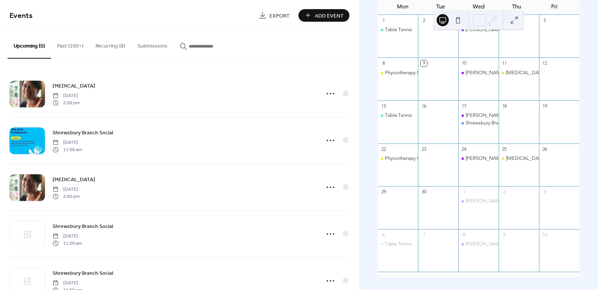
click at [96, 45] on button "Recurring (8)" at bounding box center [110, 44] width 42 height 27
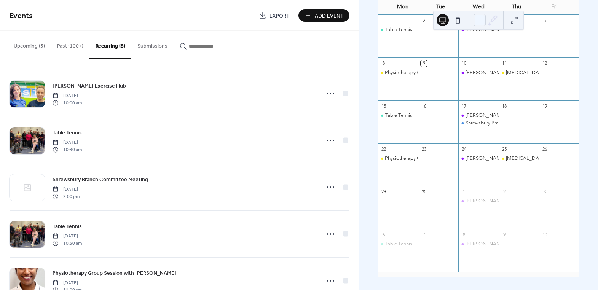
click at [67, 46] on button "Past (100+)" at bounding box center [70, 44] width 38 height 27
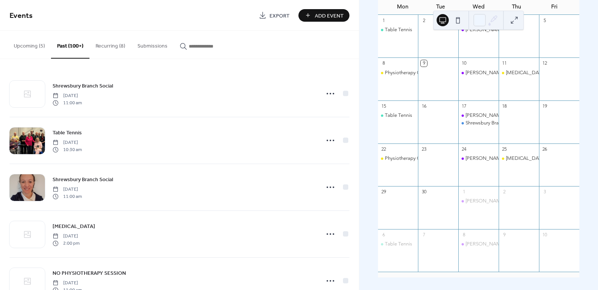
click at [113, 47] on button "Recurring (8)" at bounding box center [110, 44] width 42 height 27
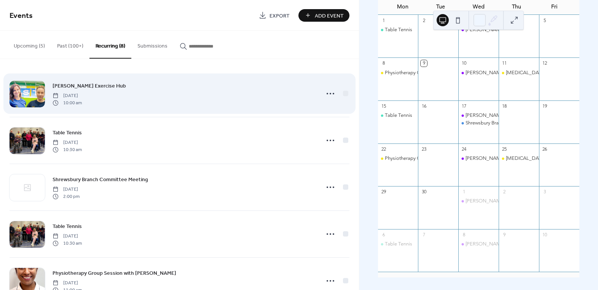
click at [94, 87] on span "[PERSON_NAME] Exercise Hub" at bounding box center [89, 86] width 73 height 8
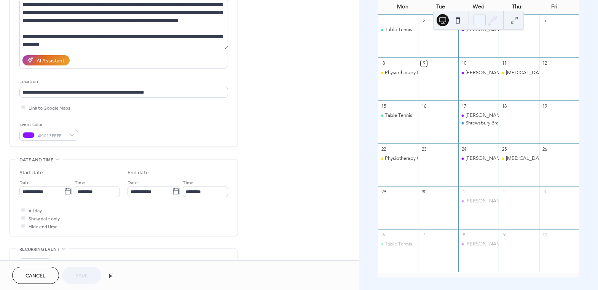
scroll to position [70, 0]
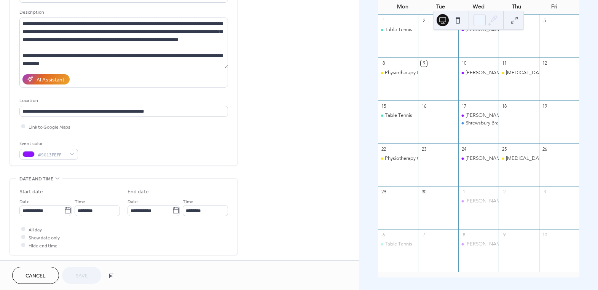
click at [45, 272] on span "Cancel" at bounding box center [35, 276] width 20 height 8
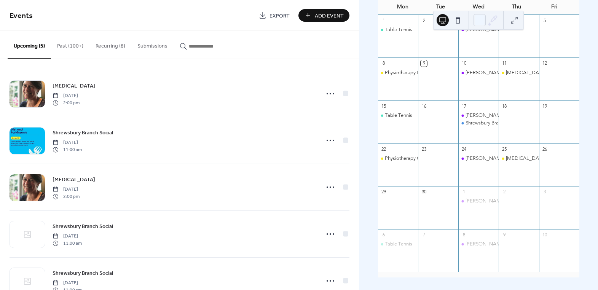
click at [100, 45] on button "Recurring (8)" at bounding box center [110, 44] width 42 height 27
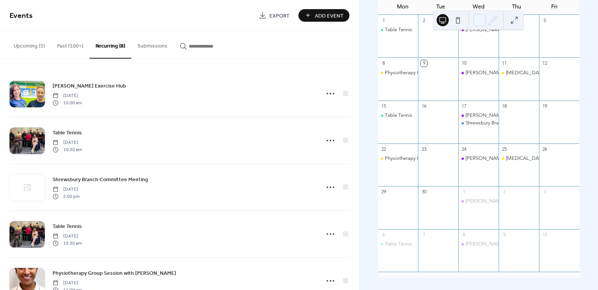
click at [320, 15] on span "Add Event" at bounding box center [329, 16] width 29 height 8
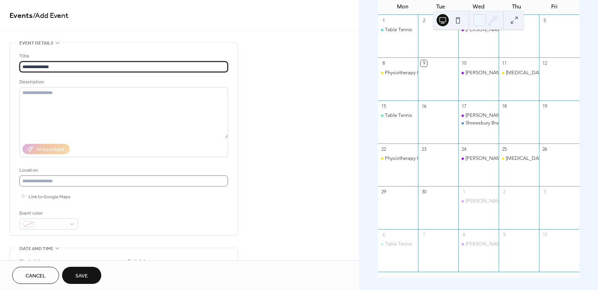
type input "**********"
click at [98, 182] on input "text" at bounding box center [123, 180] width 209 height 11
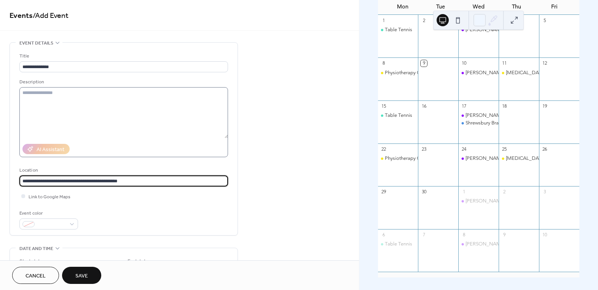
type input "**********"
click at [79, 96] on textarea at bounding box center [123, 112] width 209 height 51
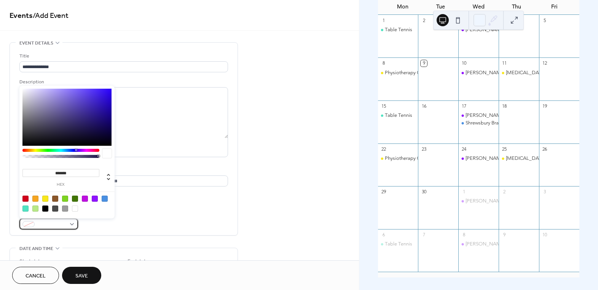
click at [70, 228] on div at bounding box center [48, 223] width 59 height 11
click at [34, 208] on div at bounding box center [35, 208] width 6 height 6
type input "*******"
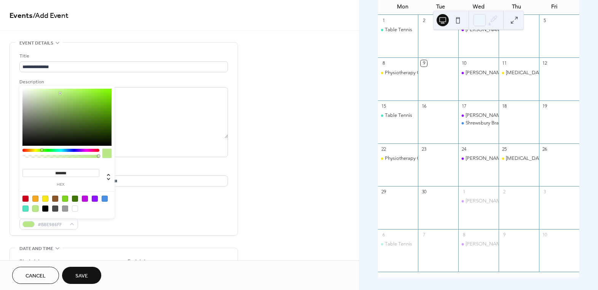
click at [149, 212] on div "Event color #B8E986FF" at bounding box center [123, 219] width 209 height 20
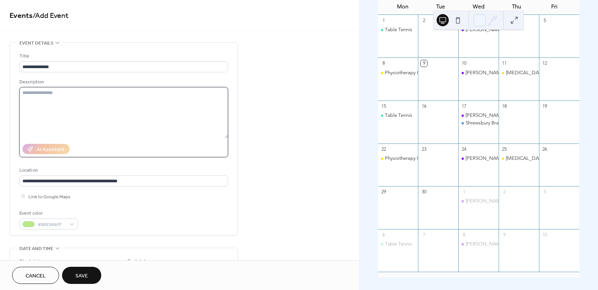
click at [71, 100] on textarea at bounding box center [123, 112] width 209 height 51
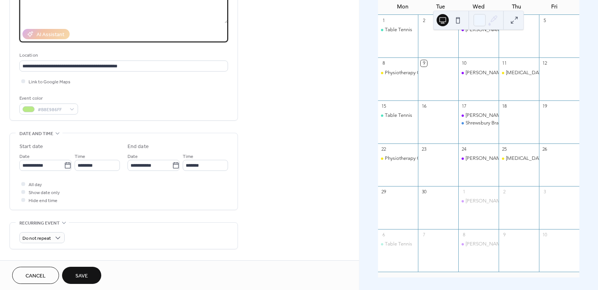
scroll to position [138, 0]
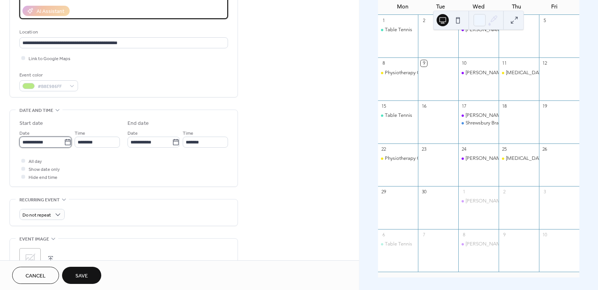
click at [57, 142] on input "**********" at bounding box center [41, 142] width 45 height 11
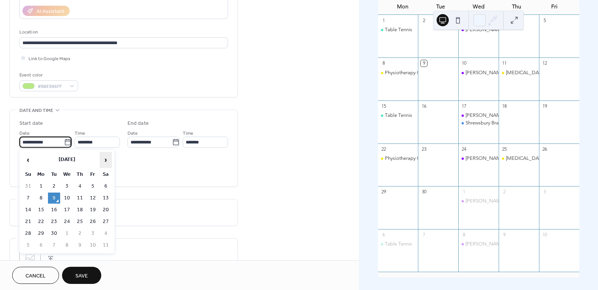
click at [106, 162] on span "›" at bounding box center [105, 159] width 11 height 15
click at [93, 188] on td "3" at bounding box center [93, 186] width 12 height 11
type input "**********"
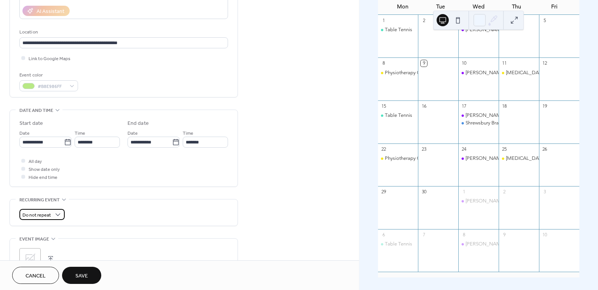
click at [54, 218] on div "Do not repeat" at bounding box center [41, 214] width 45 height 11
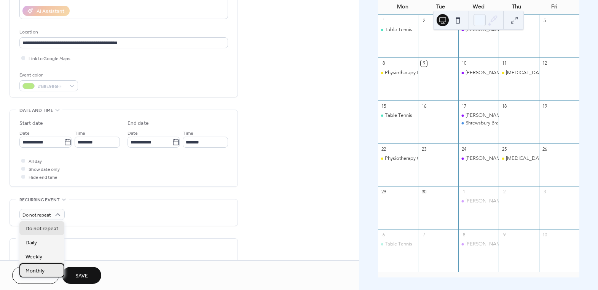
click at [46, 265] on div "Monthly" at bounding box center [41, 270] width 45 height 14
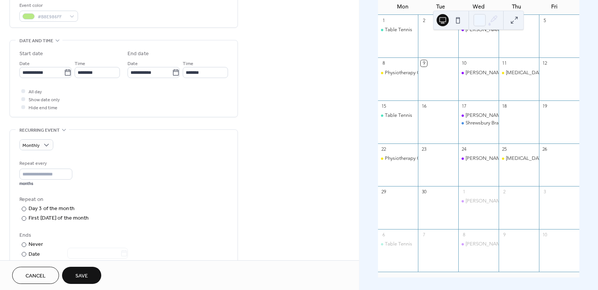
scroll to position [207, 0]
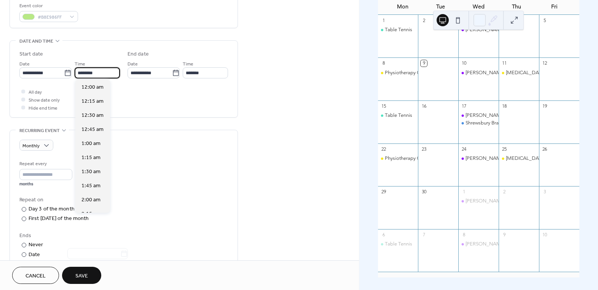
click at [90, 73] on input "********" at bounding box center [97, 72] width 45 height 11
click at [89, 140] on span "10:30 am" at bounding box center [92, 141] width 22 height 8
type input "********"
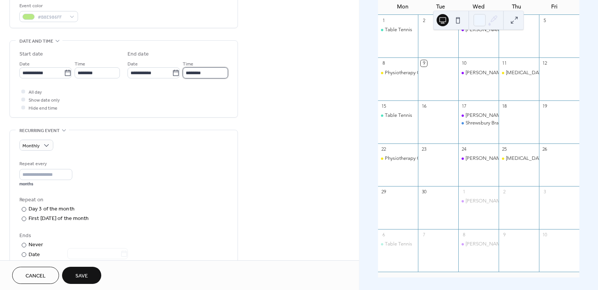
click at [197, 73] on input "********" at bounding box center [205, 72] width 45 height 11
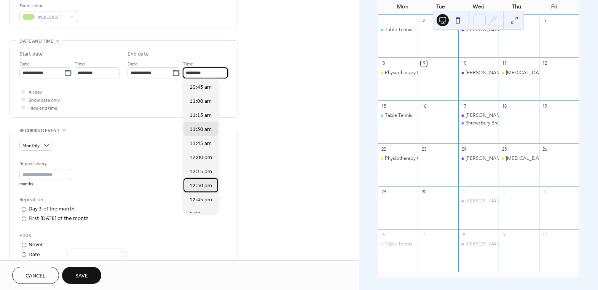
click at [203, 187] on span "12:30 pm" at bounding box center [200, 185] width 22 height 8
type input "********"
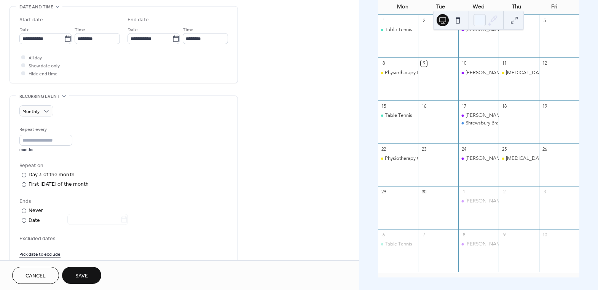
scroll to position [277, 0]
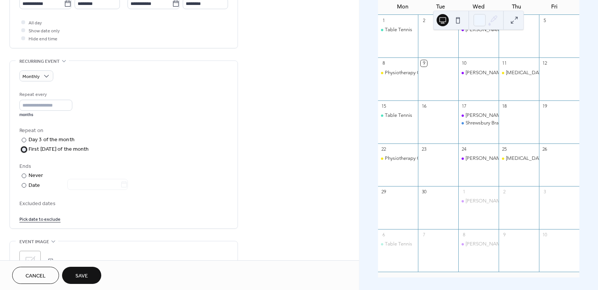
click at [23, 150] on div at bounding box center [24, 149] width 5 height 5
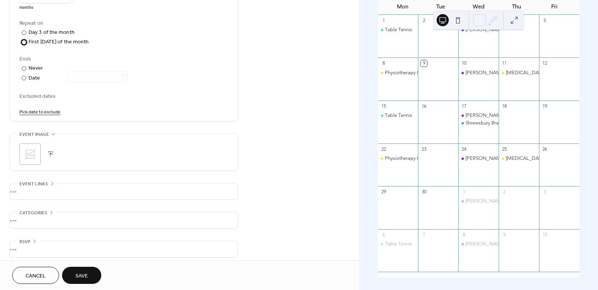
scroll to position [388, 0]
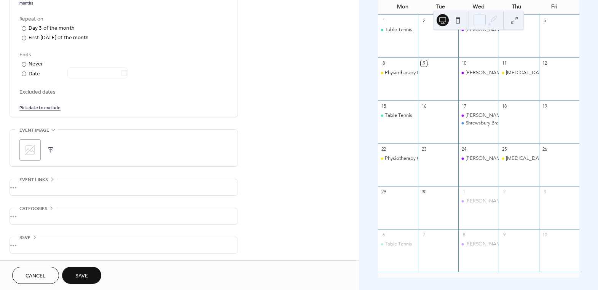
click at [88, 274] on button "Save" at bounding box center [81, 275] width 39 height 17
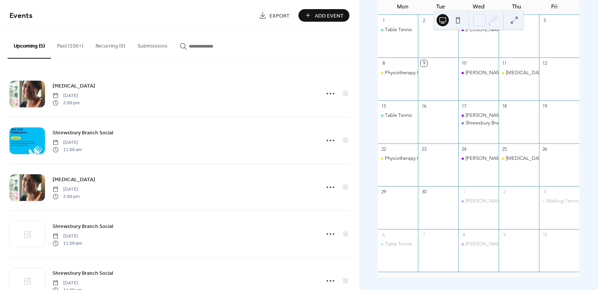
click at [315, 18] on span "Add Event" at bounding box center [329, 16] width 29 height 8
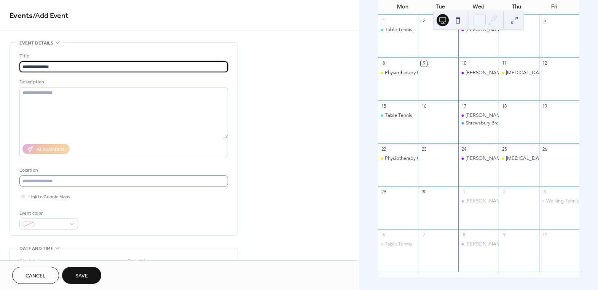
type input "**********"
click at [117, 182] on input "text" at bounding box center [123, 180] width 209 height 11
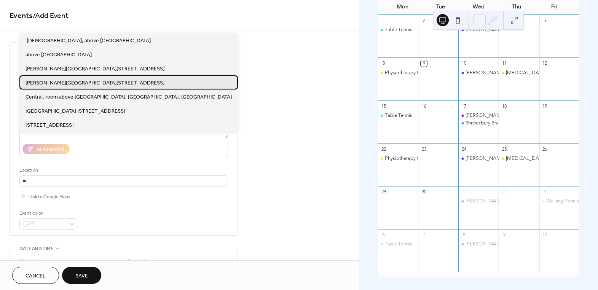
click at [86, 82] on span "Cathie Sabin Tennis Centre, Sundorne Road, SY2 4RG" at bounding box center [94, 83] width 139 height 8
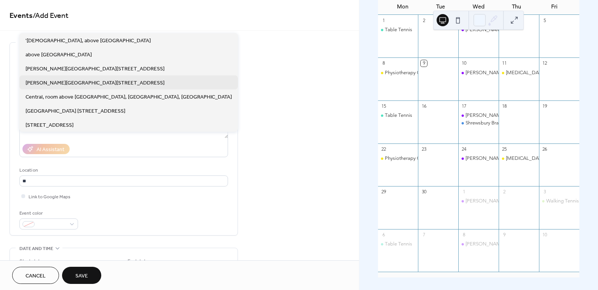
type input "**********"
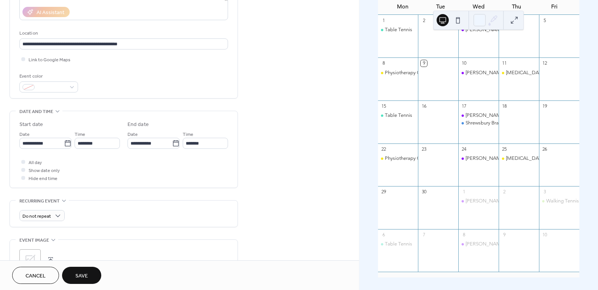
scroll to position [138, 0]
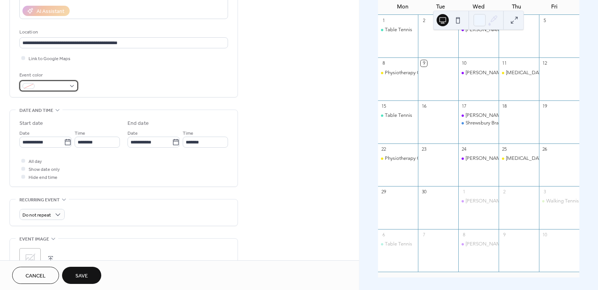
click at [65, 88] on span at bounding box center [52, 87] width 28 height 8
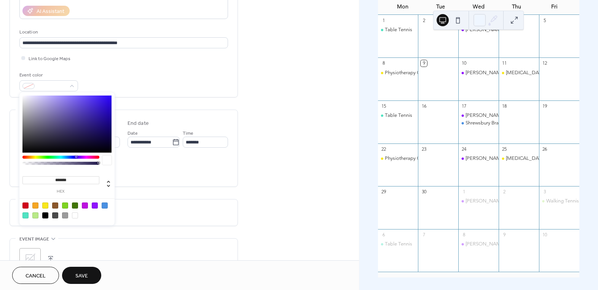
click at [35, 215] on div at bounding box center [35, 215] width 6 height 6
type input "*******"
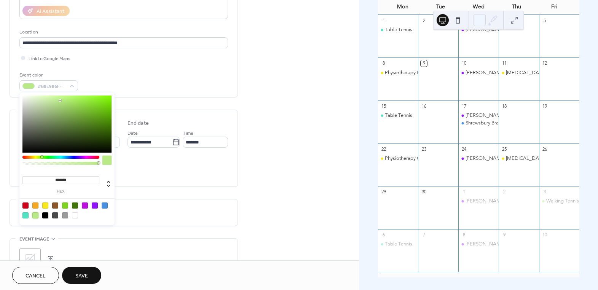
click at [183, 186] on div "**********" at bounding box center [124, 148] width 228 height 77
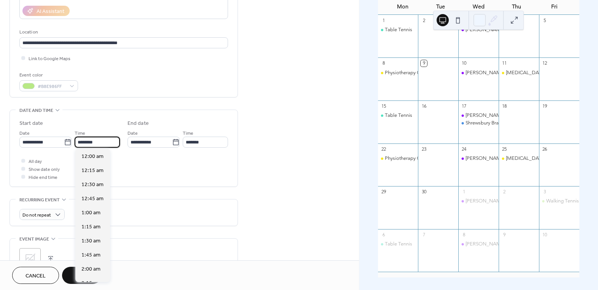
click at [93, 144] on input "********" at bounding box center [97, 142] width 45 height 11
drag, startPoint x: 103, startPoint y: 143, endPoint x: 44, endPoint y: 144, distance: 59.4
click at [44, 144] on div "**********" at bounding box center [69, 138] width 100 height 19
type input "*******"
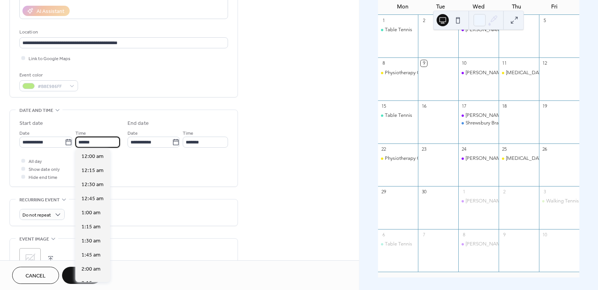
type input "*******"
click at [173, 154] on div "**********" at bounding box center [123, 149] width 209 height 61
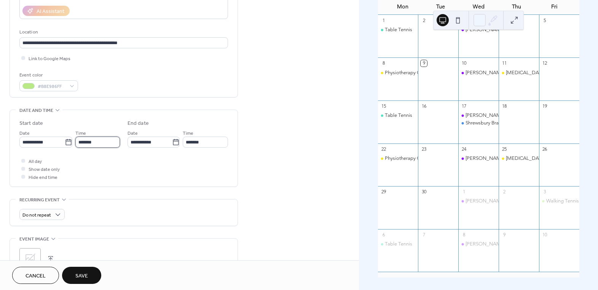
click at [97, 139] on input "*******" at bounding box center [97, 142] width 45 height 11
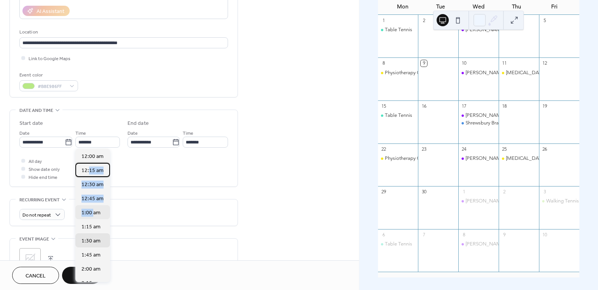
drag, startPoint x: 89, startPoint y: 169, endPoint x: 92, endPoint y: 214, distance: 44.6
click at [92, 214] on div "12:00 am 12:15 am 12:30 am 12:45 am 1:00 am 1:15 am 1:30 am 1:45 am 2:00 am 2:1…" at bounding box center [92, 215] width 35 height 133
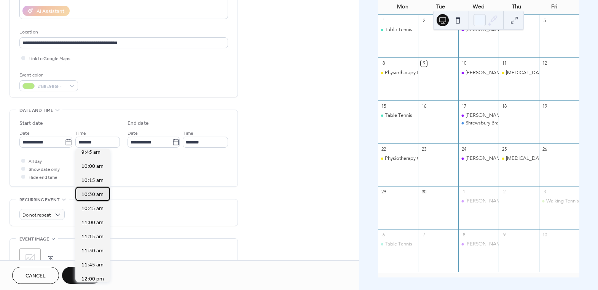
click at [94, 193] on span "10:30 am" at bounding box center [92, 194] width 22 height 8
type input "********"
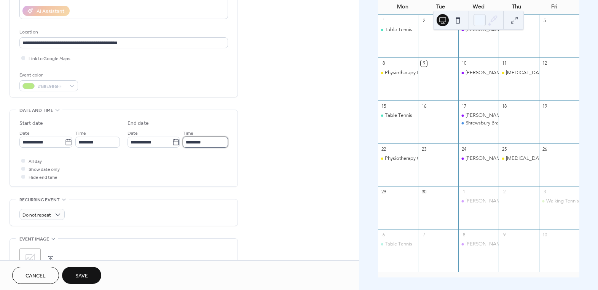
click at [214, 139] on input "********" at bounding box center [205, 142] width 45 height 11
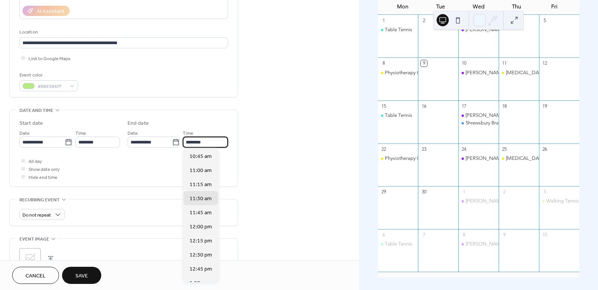
click at [189, 140] on input "********" at bounding box center [205, 142] width 45 height 11
click at [215, 143] on input "********" at bounding box center [205, 142] width 45 height 11
type input "********"
click at [278, 142] on div "**********" at bounding box center [179, 137] width 359 height 466
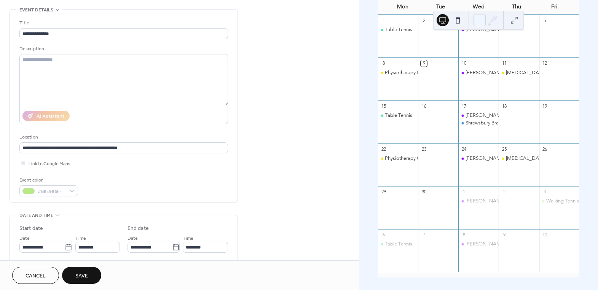
scroll to position [138, 0]
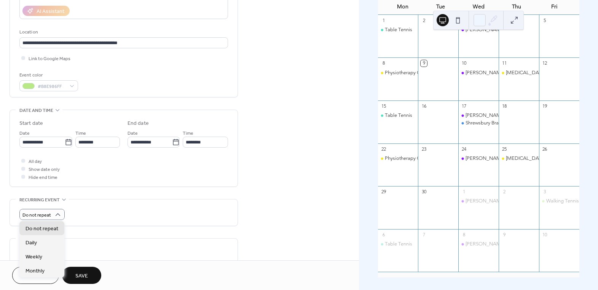
click at [115, 202] on div "Do not repeat" at bounding box center [123, 212] width 209 height 26
click at [33, 144] on input "**********" at bounding box center [41, 142] width 45 height 11
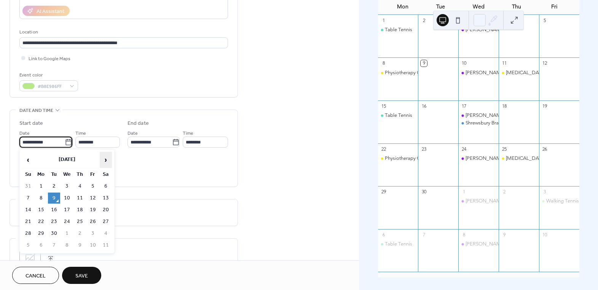
click at [103, 159] on span "›" at bounding box center [105, 159] width 11 height 15
click at [90, 209] on td "17" at bounding box center [93, 209] width 12 height 11
type input "**********"
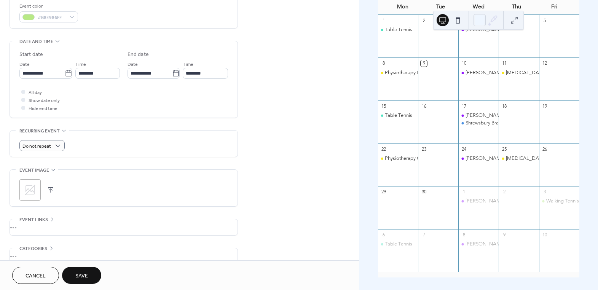
scroll to position [207, 0]
click at [50, 146] on span "Do not repeat" at bounding box center [36, 146] width 29 height 9
click at [56, 201] on div "Monthly" at bounding box center [41, 201] width 45 height 14
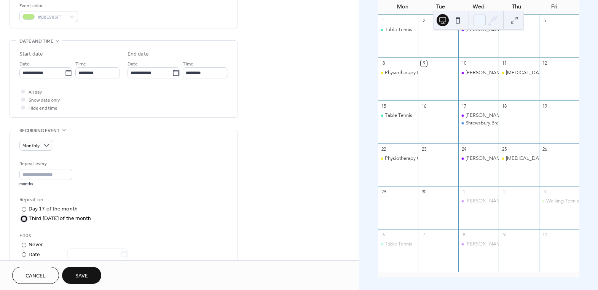
click at [25, 220] on div "​" at bounding box center [23, 219] width 8 height 8
click at [83, 275] on span "Save" at bounding box center [81, 276] width 13 height 8
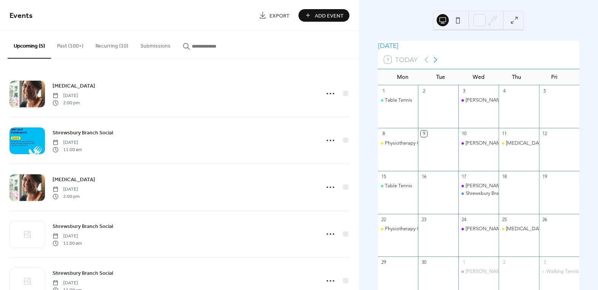
click at [432, 64] on icon at bounding box center [435, 59] width 9 height 9
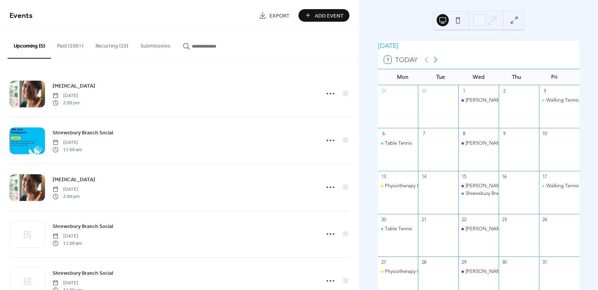
click at [434, 64] on icon at bounding box center [435, 59] width 9 height 9
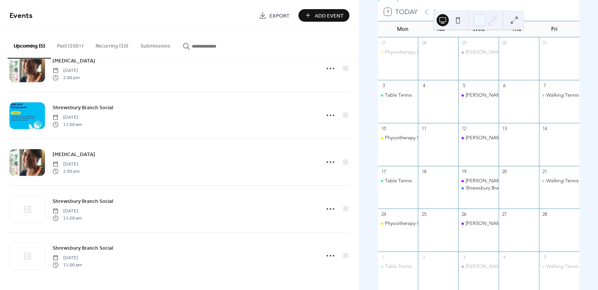
scroll to position [75, 0]
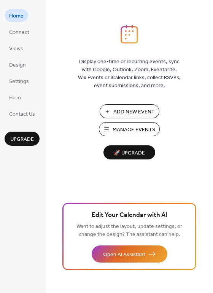
click at [134, 126] on span "Manage Events" at bounding box center [134, 130] width 43 height 8
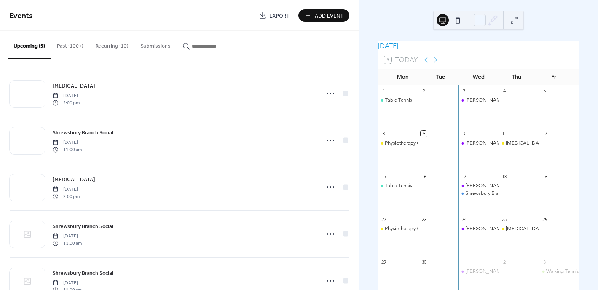
click at [72, 42] on button "Past (100+)" at bounding box center [70, 44] width 38 height 27
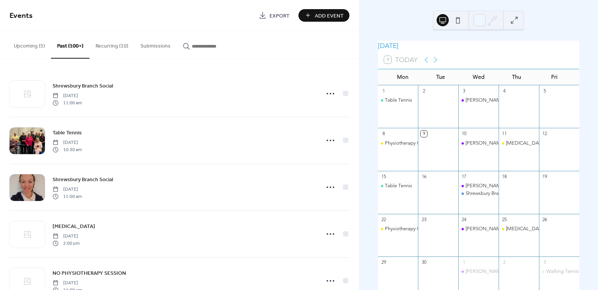
click at [32, 43] on button "Upcoming (5)" at bounding box center [29, 44] width 43 height 27
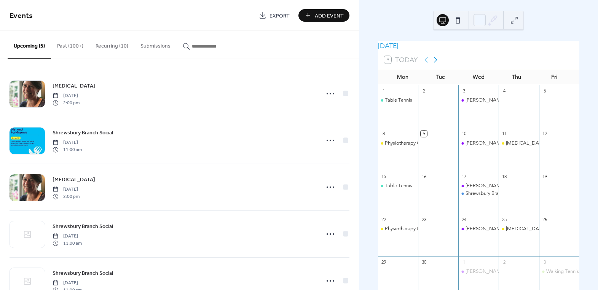
click at [436, 64] on icon at bounding box center [435, 59] width 9 height 9
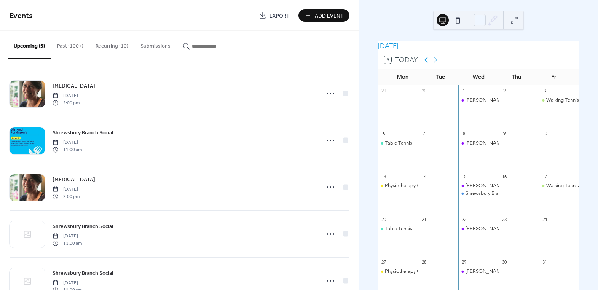
click at [424, 64] on icon at bounding box center [426, 59] width 9 height 9
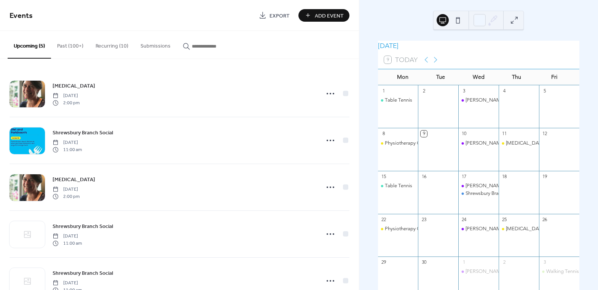
click at [100, 43] on button "Recurring (10)" at bounding box center [111, 44] width 45 height 27
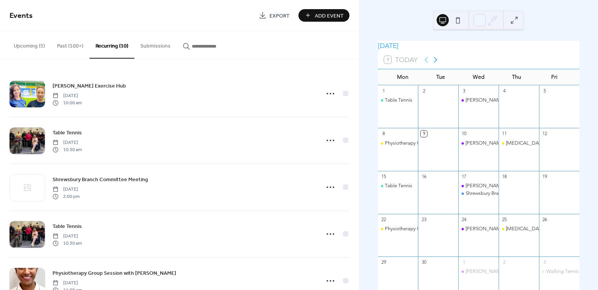
click at [436, 64] on icon at bounding box center [435, 59] width 9 height 9
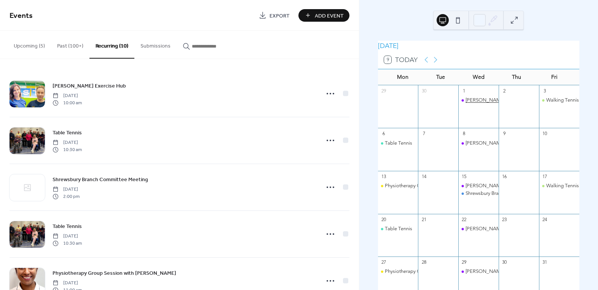
click at [474, 103] on div "[PERSON_NAME] Exercise Hub" at bounding box center [499, 100] width 69 height 7
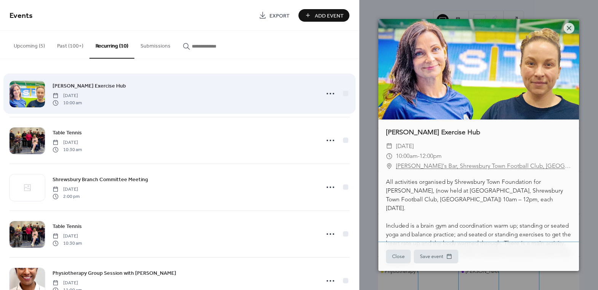
click at [294, 104] on div "Parkinson's Exercise Hub Wednesday, November 6, 2024 10:00 am" at bounding box center [184, 93] width 262 height 24
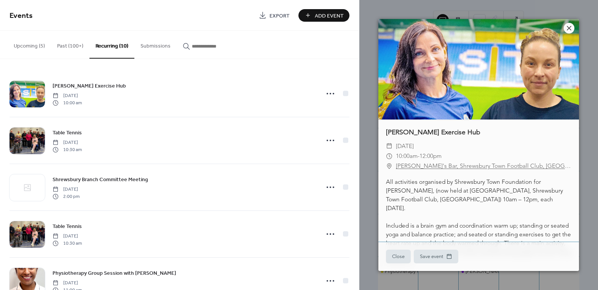
click at [568, 27] on icon at bounding box center [568, 28] width 9 height 9
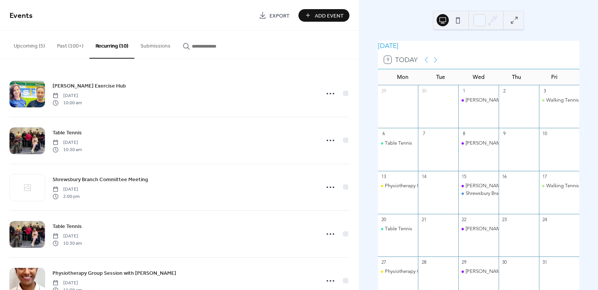
click at [34, 43] on button "Upcoming (5)" at bounding box center [29, 44] width 43 height 27
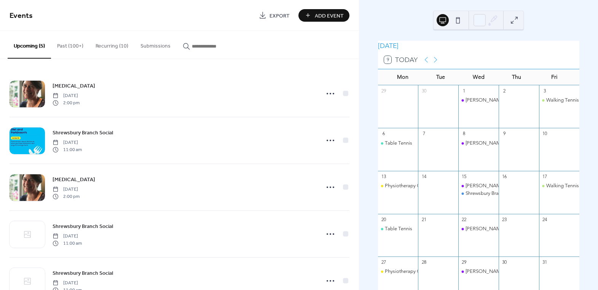
click at [60, 50] on button "Past (100+)" at bounding box center [70, 44] width 38 height 27
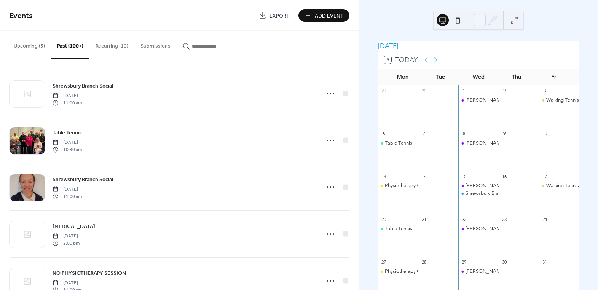
click at [192, 49] on input "button" at bounding box center [215, 46] width 46 height 8
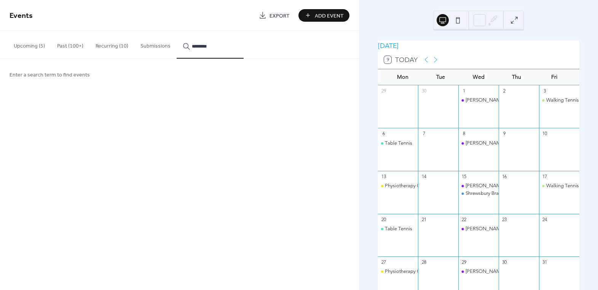
type input "********"
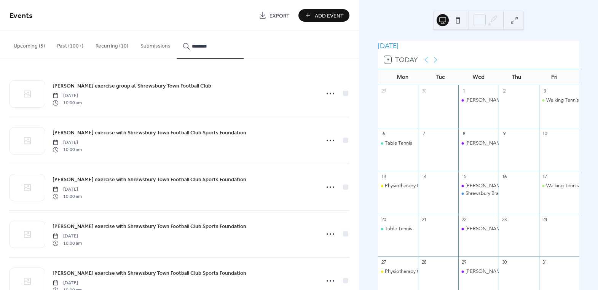
click at [75, 41] on button "Past (100+)" at bounding box center [70, 44] width 38 height 27
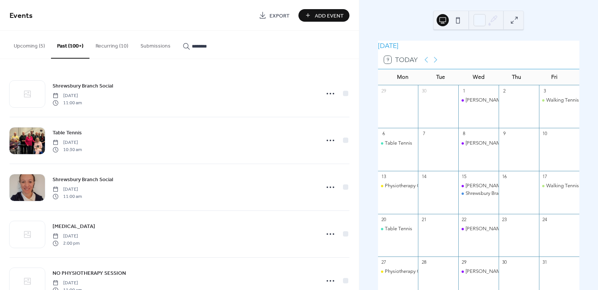
click at [49, 46] on button "Upcoming (5)" at bounding box center [29, 44] width 43 height 27
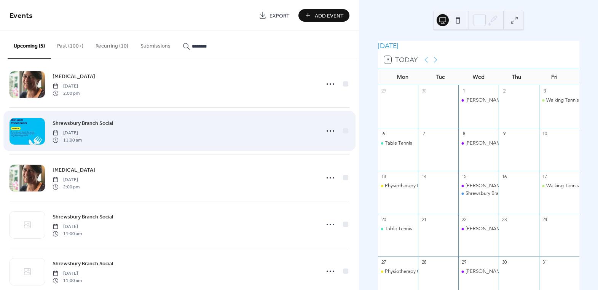
scroll to position [25, 0]
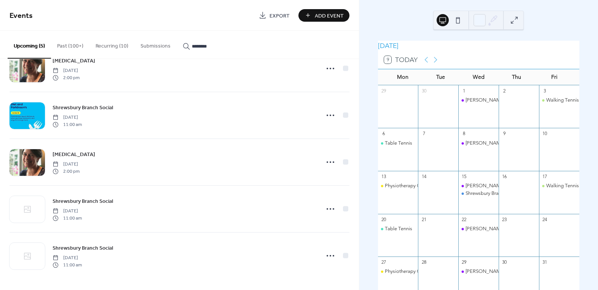
click at [146, 43] on button "Submissions" at bounding box center [155, 44] width 42 height 27
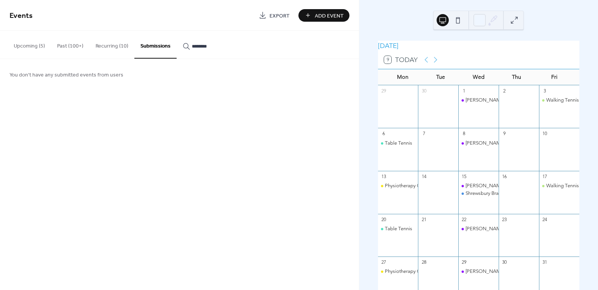
click at [63, 46] on button "Past (100+)" at bounding box center [70, 44] width 38 height 27
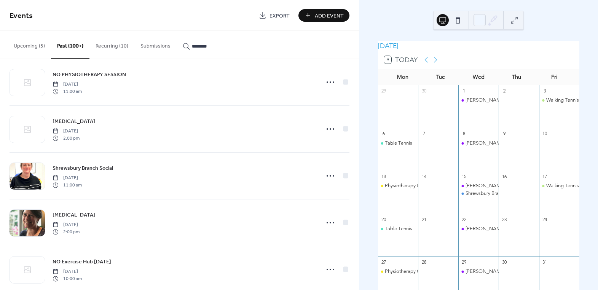
scroll to position [207, 0]
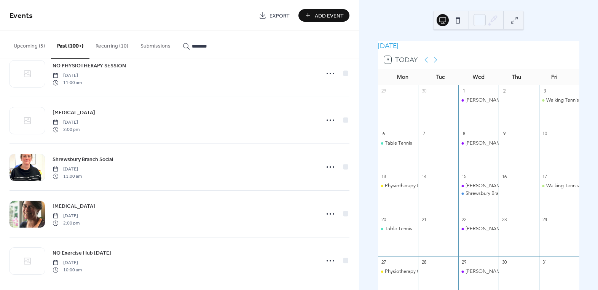
click at [116, 46] on button "Recurring (10)" at bounding box center [111, 44] width 45 height 27
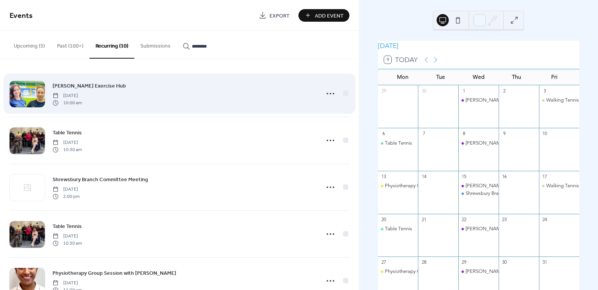
click at [103, 87] on span "[PERSON_NAME] Exercise Hub" at bounding box center [89, 86] width 73 height 8
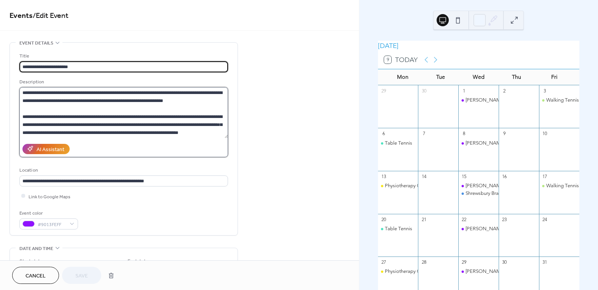
click at [164, 131] on textarea "**********" at bounding box center [123, 112] width 209 height 51
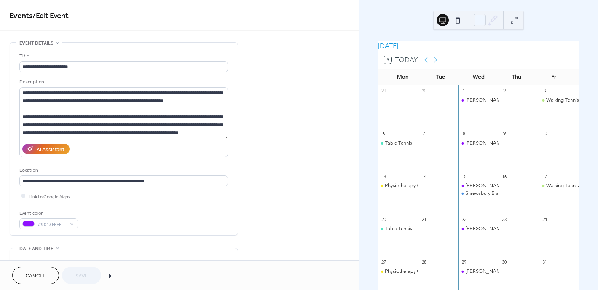
drag, startPoint x: 159, startPoint y: 143, endPoint x: 160, endPoint y: 159, distance: 16.4
click at [160, 159] on div "**********" at bounding box center [123, 140] width 209 height 177
click at [205, 131] on textarea "**********" at bounding box center [123, 112] width 209 height 51
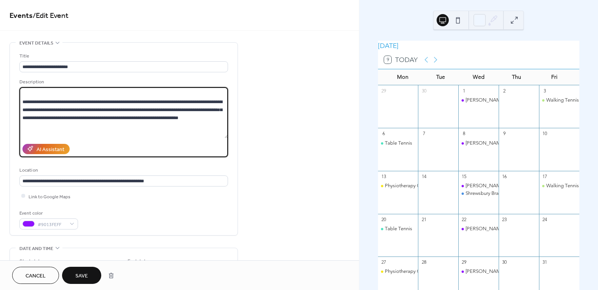
scroll to position [23, 0]
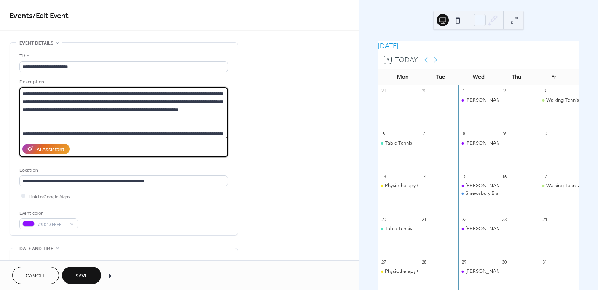
type textarea "**********"
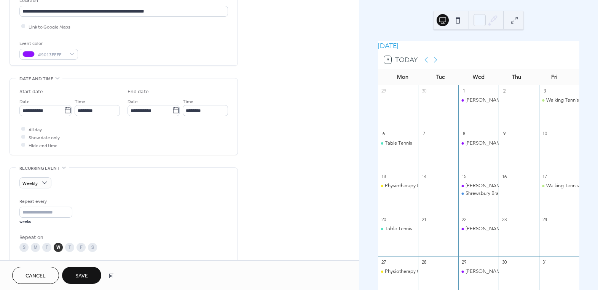
scroll to position [207, 0]
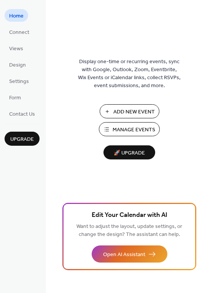
click at [121, 131] on span "Manage Events" at bounding box center [134, 130] width 43 height 8
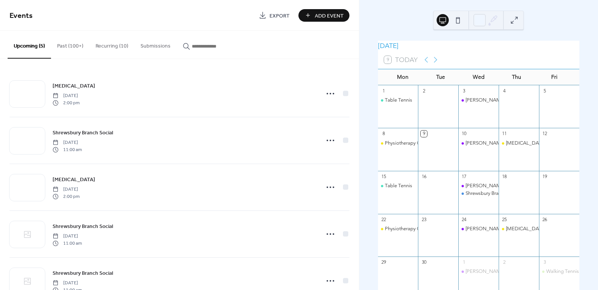
click at [104, 43] on button "Recurring (10)" at bounding box center [111, 44] width 45 height 27
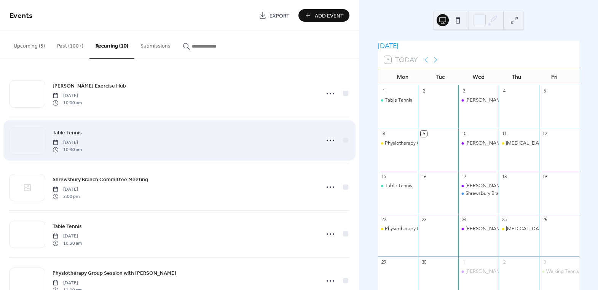
click at [206, 132] on div "Table Tennis [DATE] 10:30 am" at bounding box center [184, 140] width 262 height 24
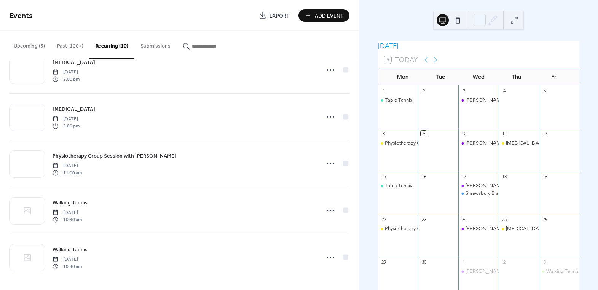
scroll to position [259, 0]
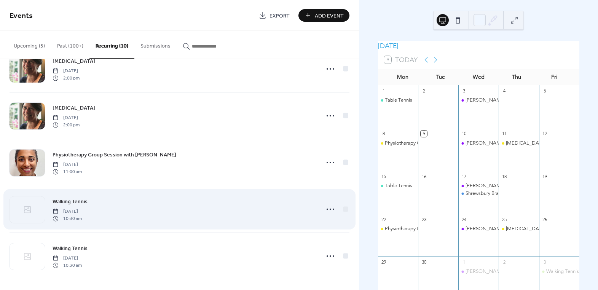
click at [80, 200] on span "Walking Tennis" at bounding box center [70, 202] width 35 height 8
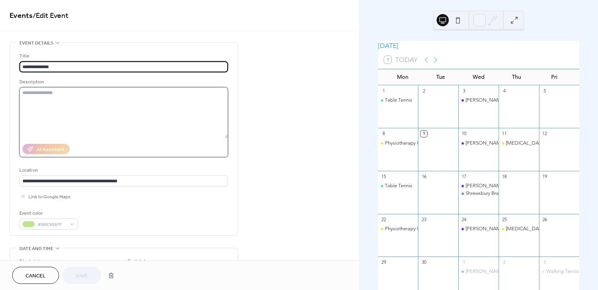
click at [72, 107] on textarea at bounding box center [123, 112] width 209 height 51
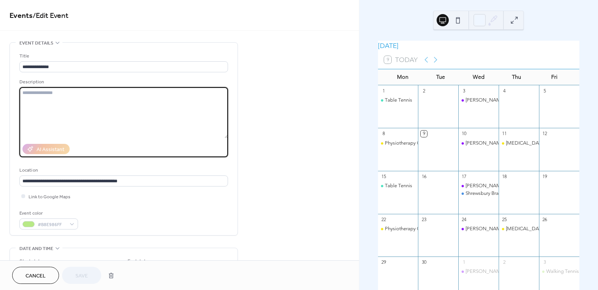
paste textarea "**********"
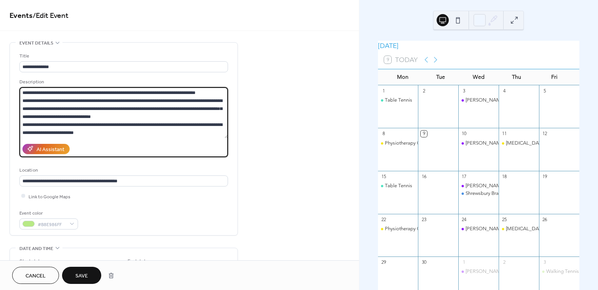
click at [124, 115] on textarea "**********" at bounding box center [123, 112] width 209 height 51
click at [208, 95] on textarea "**********" at bounding box center [123, 112] width 209 height 51
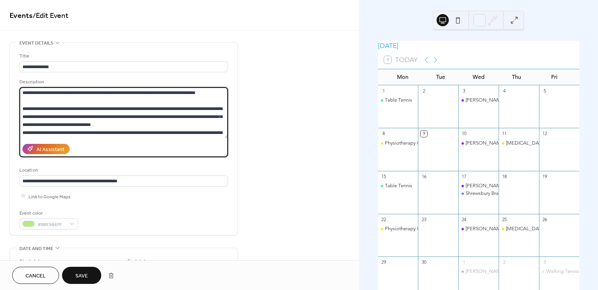
click at [130, 124] on textarea "**********" at bounding box center [123, 112] width 209 height 51
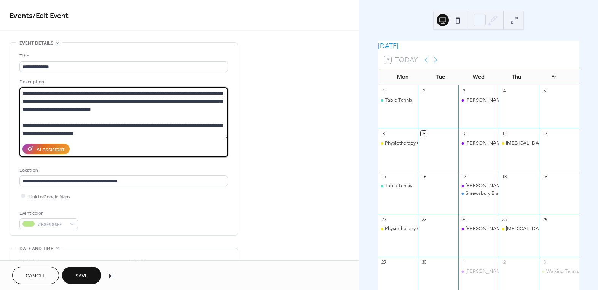
scroll to position [16, 0]
type textarea "**********"
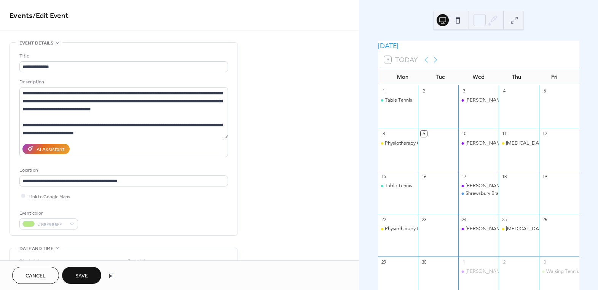
click at [87, 272] on span "Save" at bounding box center [81, 276] width 13 height 8
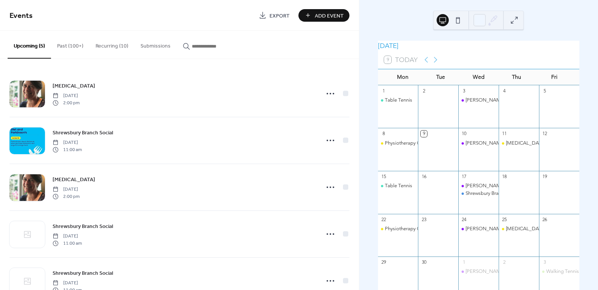
click at [110, 46] on button "Recurring (10)" at bounding box center [111, 44] width 45 height 27
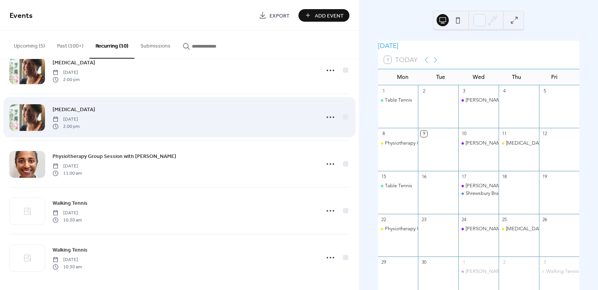
scroll to position [259, 0]
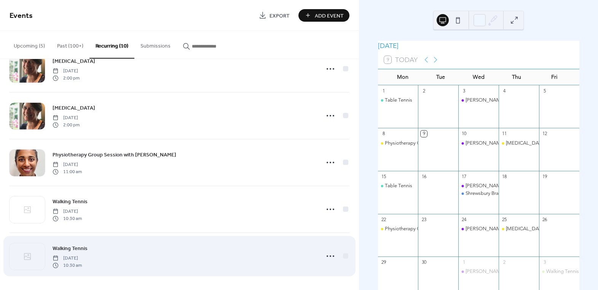
click at [75, 247] on span "Walking Tennis" at bounding box center [70, 249] width 35 height 8
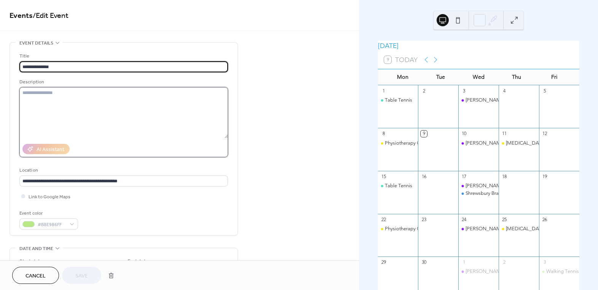
click at [68, 94] on textarea at bounding box center [123, 112] width 209 height 51
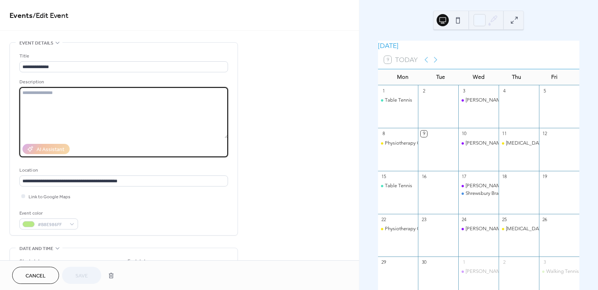
type textarea "*"
paste textarea "**********"
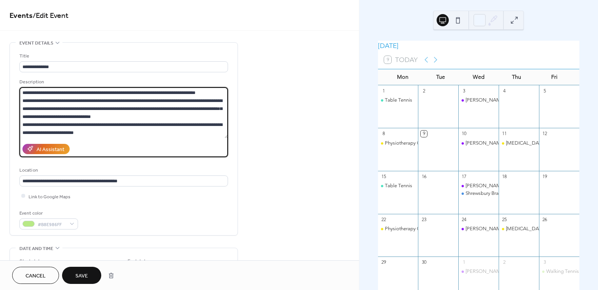
click at [215, 92] on textarea "**********" at bounding box center [123, 112] width 209 height 51
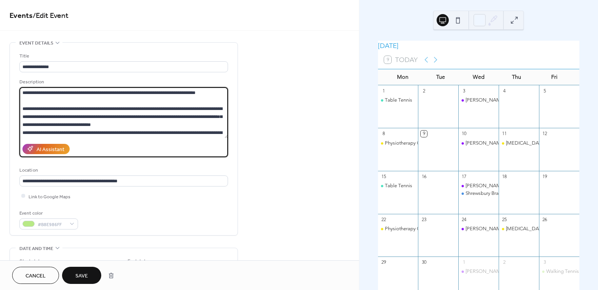
click at [132, 126] on textarea "**********" at bounding box center [123, 112] width 209 height 51
type textarea "**********"
click at [83, 269] on button "Save" at bounding box center [81, 275] width 39 height 17
